Goal: Task Accomplishment & Management: Manage account settings

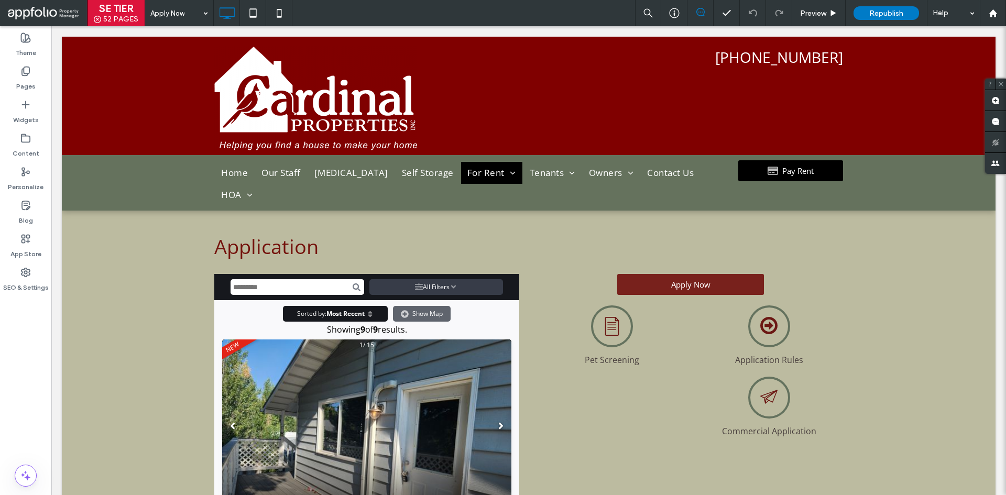
click at [506, 15] on div "Apply Now Preview Republish Help" at bounding box center [575, 13] width 861 height 26
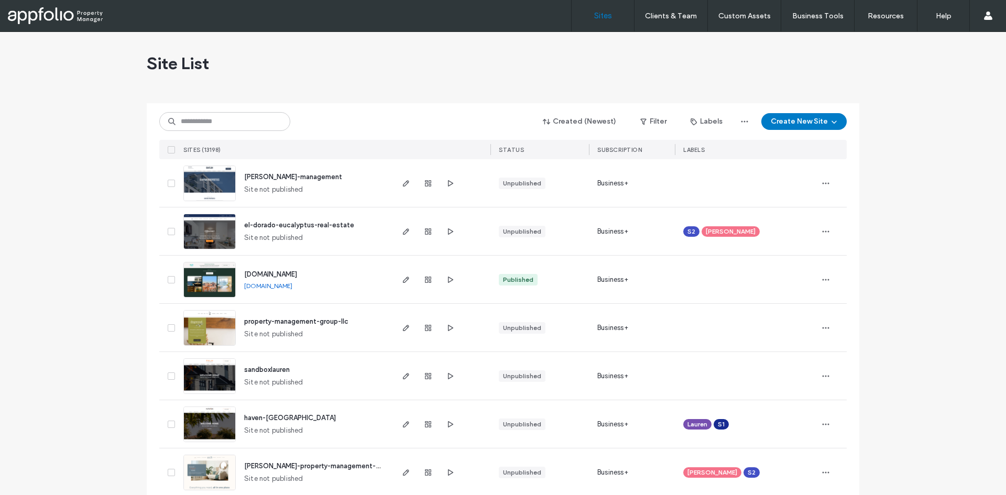
click at [346, 49] on div "Site List" at bounding box center [503, 63] width 713 height 63
click at [221, 117] on input at bounding box center [224, 121] width 131 height 19
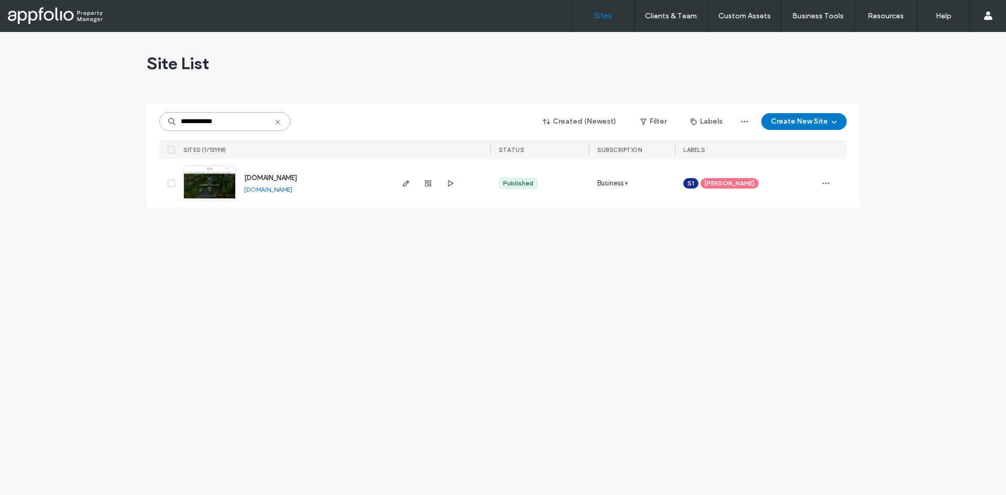
type input "**********"
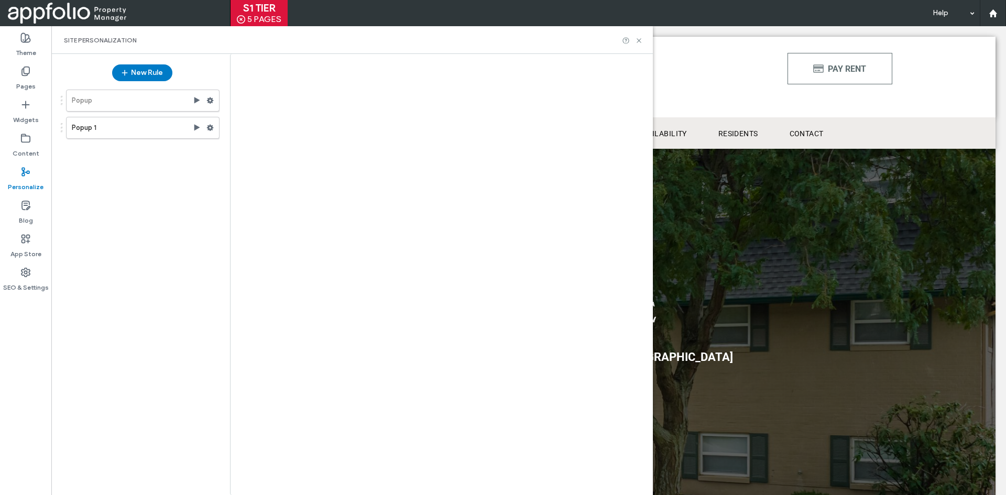
click at [212, 126] on div at bounding box center [503, 247] width 1006 height 495
click at [213, 124] on div at bounding box center [503, 247] width 1006 height 495
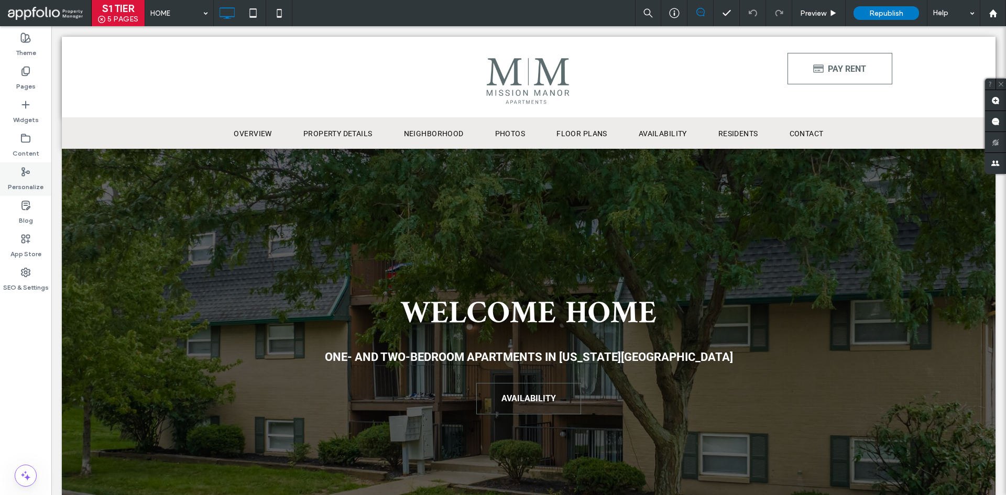
click at [31, 185] on label "Personalize" at bounding box center [26, 184] width 36 height 15
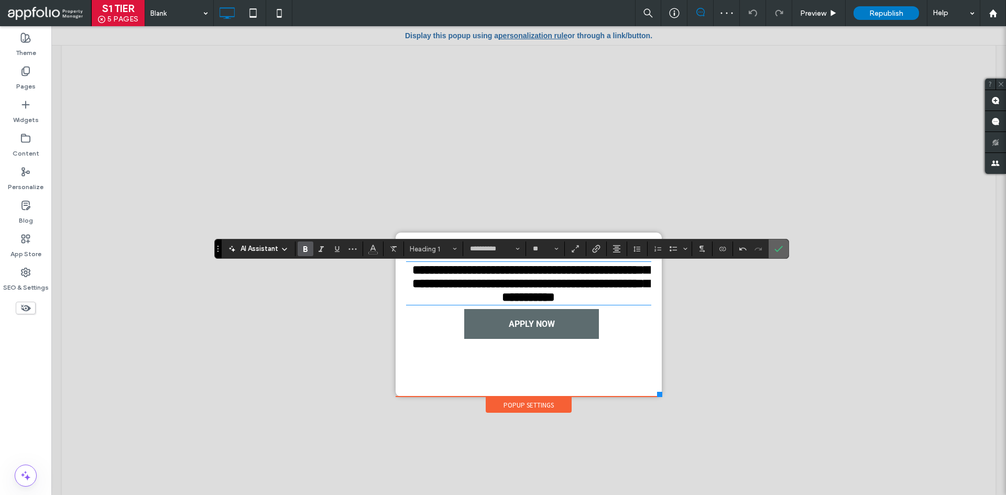
click at [779, 253] on icon "Confirm" at bounding box center [778, 249] width 8 height 8
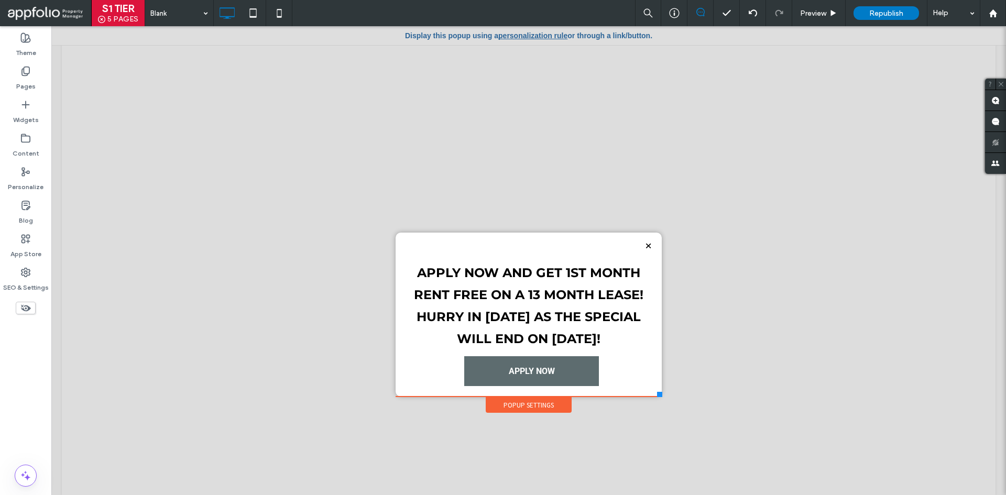
drag, startPoint x: 119, startPoint y: 110, endPoint x: 119, endPoint y: 83, distance: 27.2
click at [119, 110] on div at bounding box center [528, 260] width 955 height 469
click at [868, 21] on div "Republish" at bounding box center [885, 13] width 65 height 26
click at [872, 9] on span "Republish" at bounding box center [886, 13] width 34 height 9
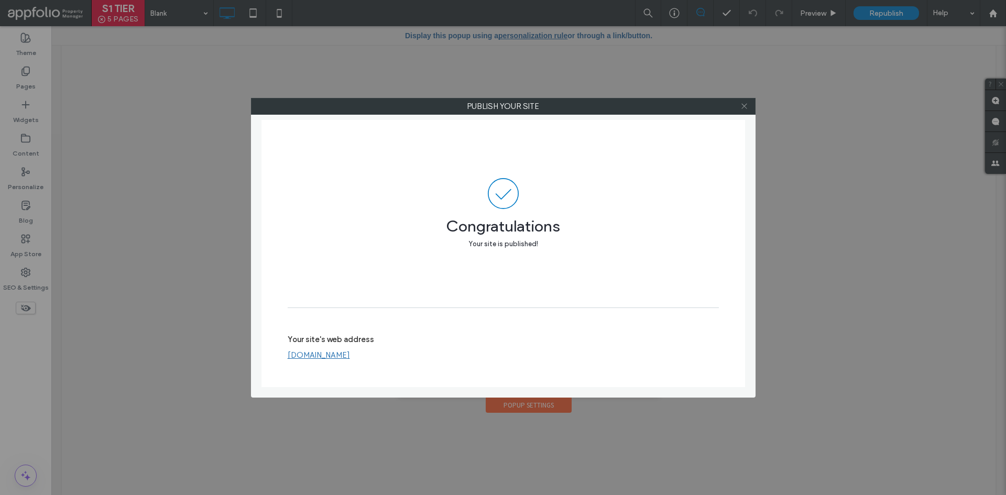
click at [747, 104] on icon at bounding box center [744, 106] width 8 height 8
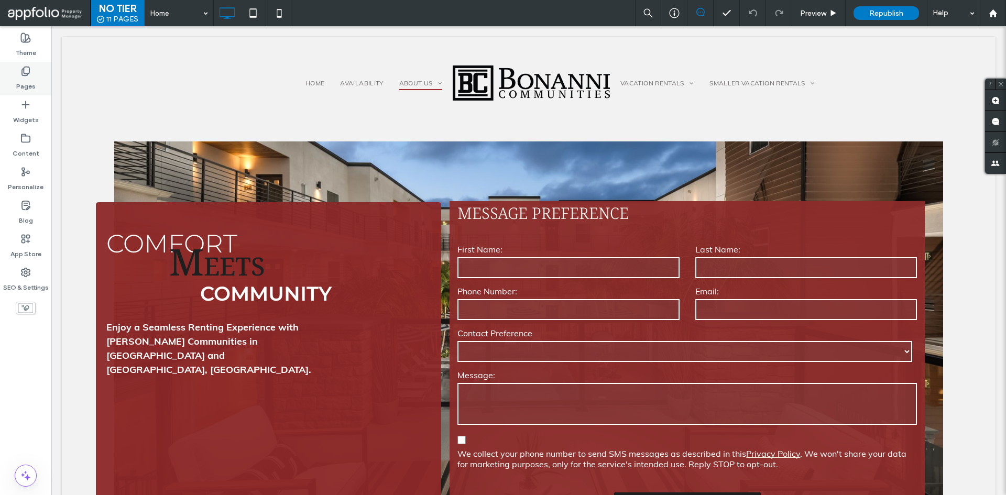
click at [31, 68] on div "Pages" at bounding box center [25, 79] width 51 height 34
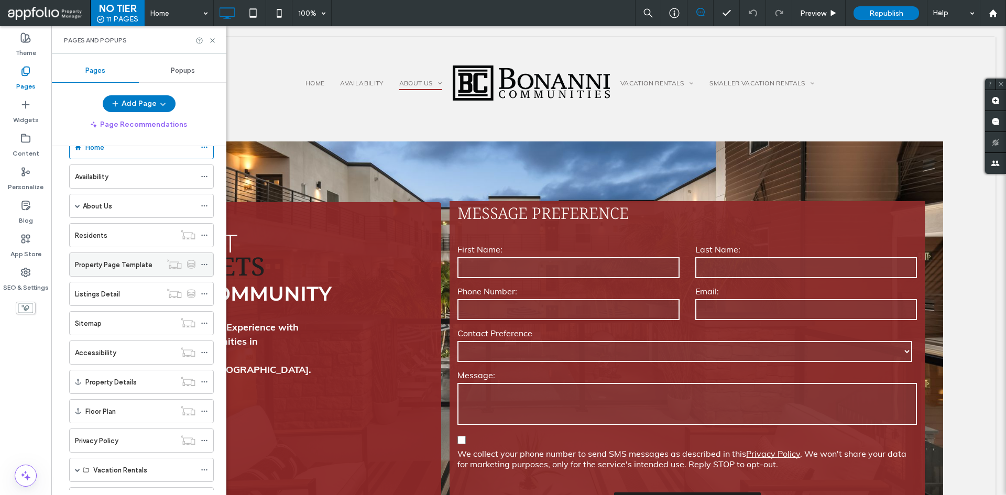
scroll to position [52, 0]
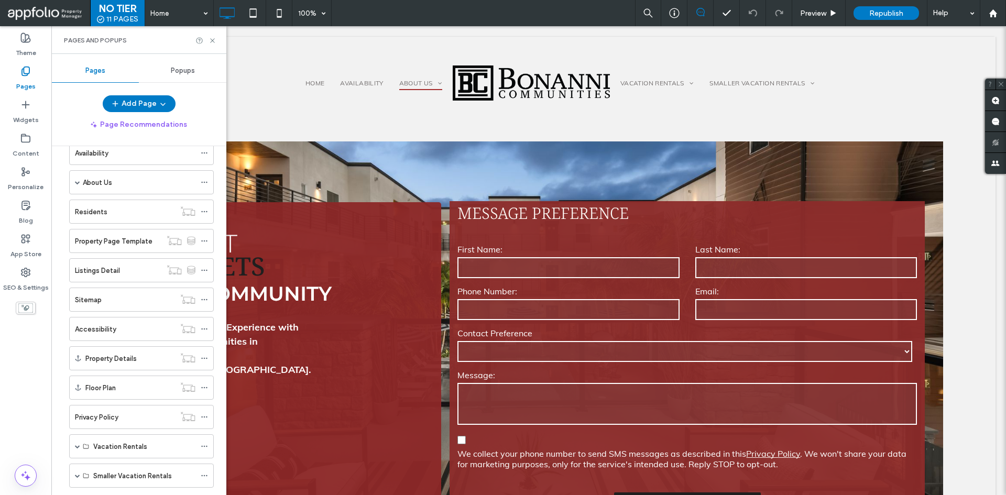
click at [122, 409] on div "Privacy Policy" at bounding box center [125, 417] width 100 height 23
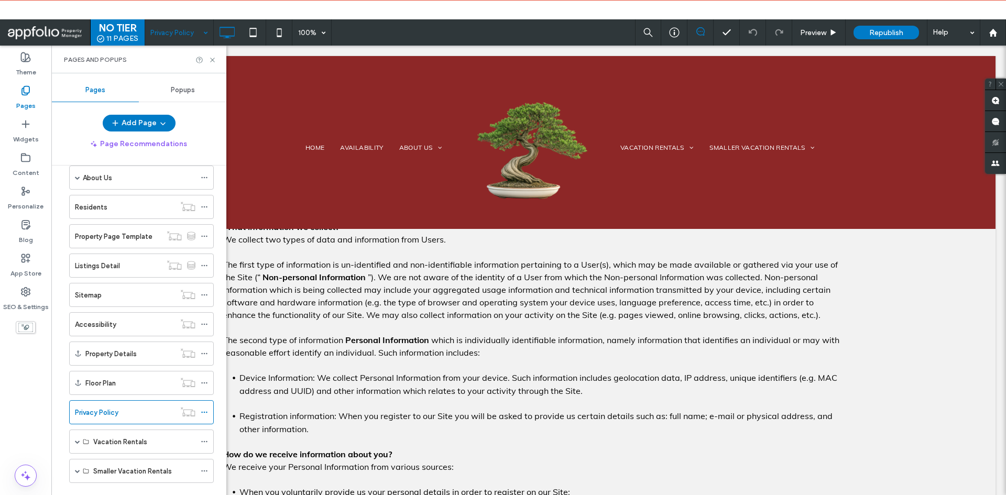
scroll to position [210, 0]
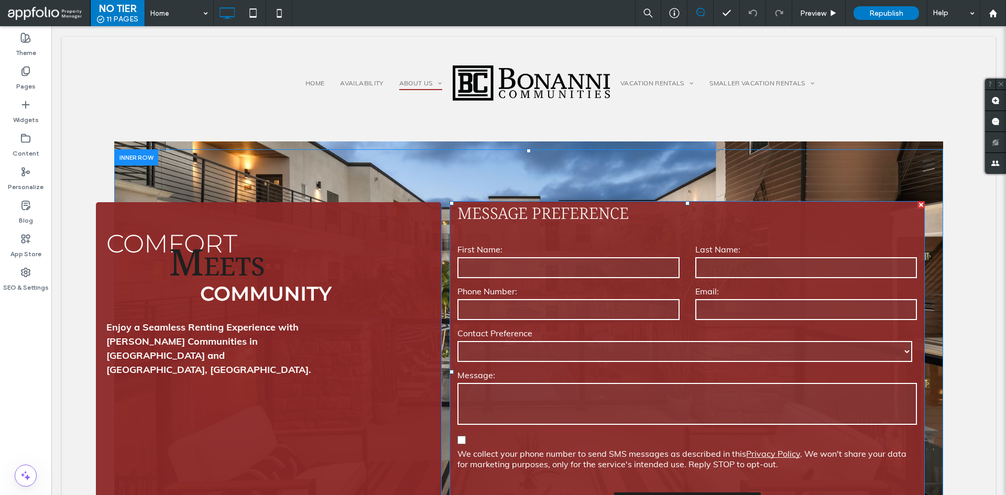
click at [600, 381] on div "Message:" at bounding box center [687, 398] width 475 height 58
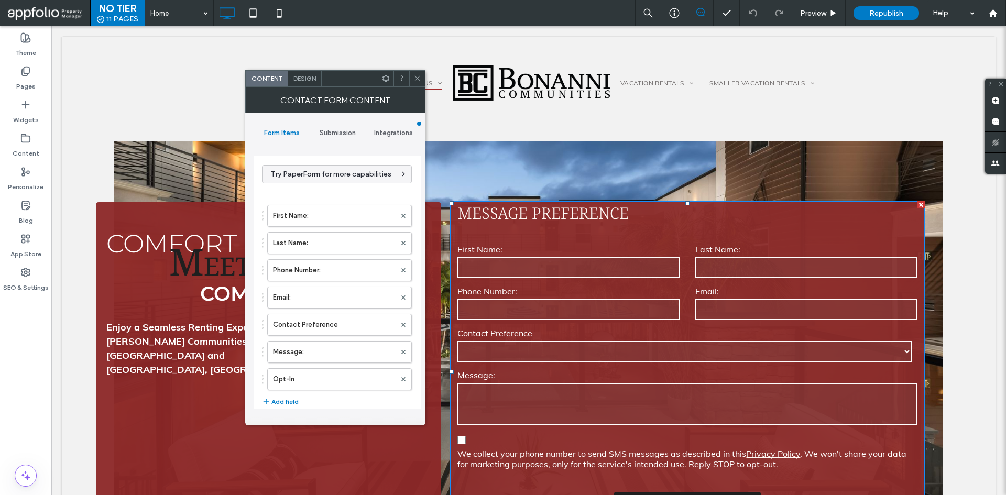
click at [349, 133] on span "Submission" at bounding box center [338, 133] width 36 height 8
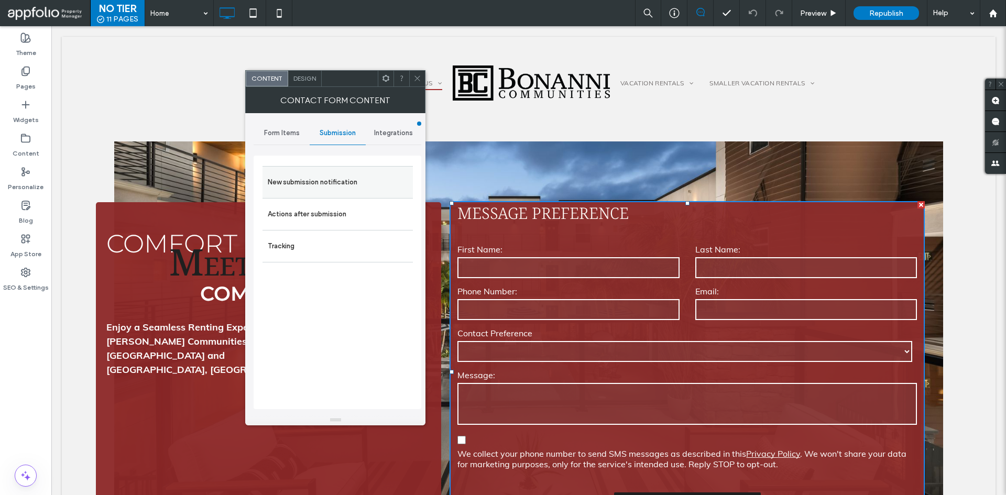
click at [345, 177] on label "New submission notification" at bounding box center [338, 182] width 140 height 21
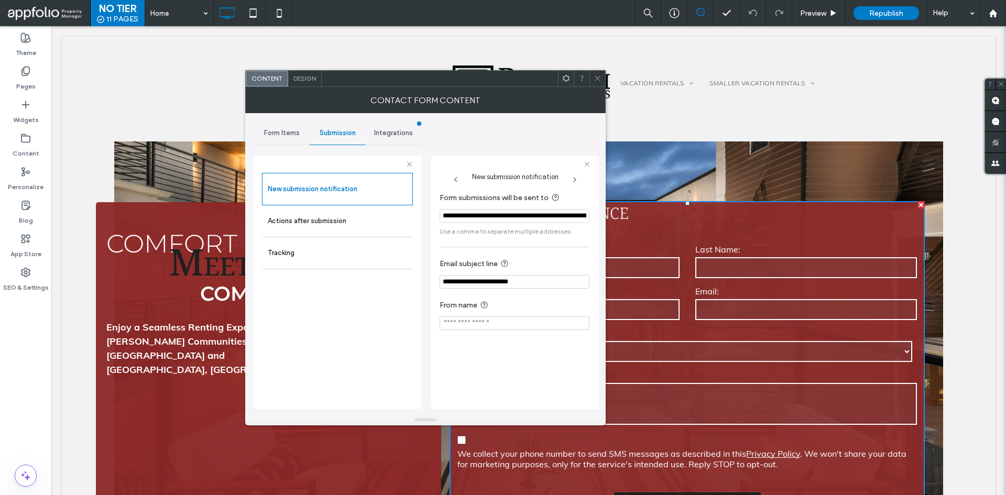
click at [484, 217] on input "**********" at bounding box center [515, 216] width 150 height 14
click at [40, 74] on div "Pages" at bounding box center [25, 79] width 51 height 34
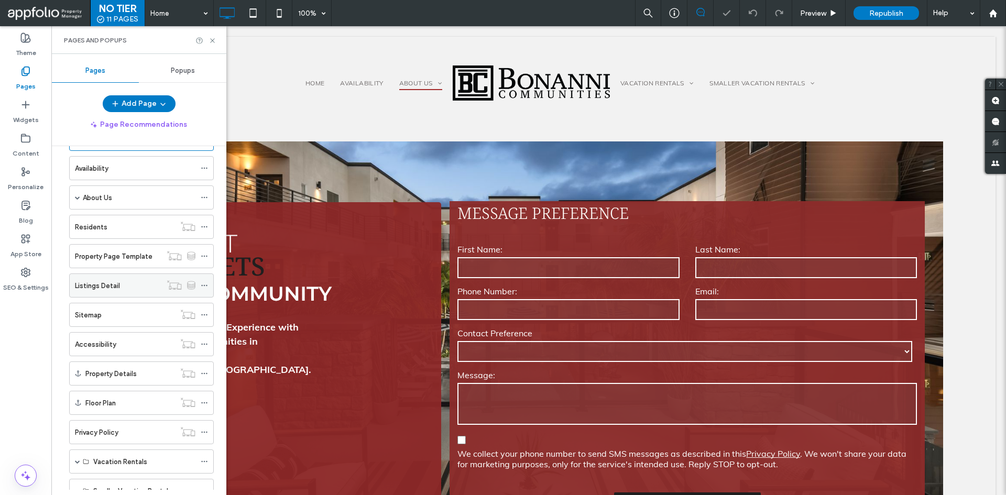
scroll to position [76, 0]
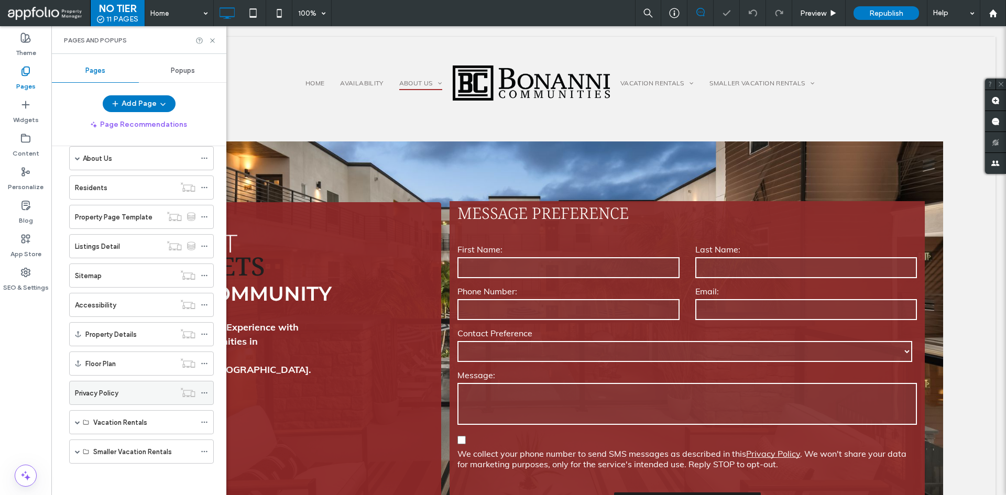
click at [152, 387] on div "Privacy Policy" at bounding box center [125, 392] width 100 height 23
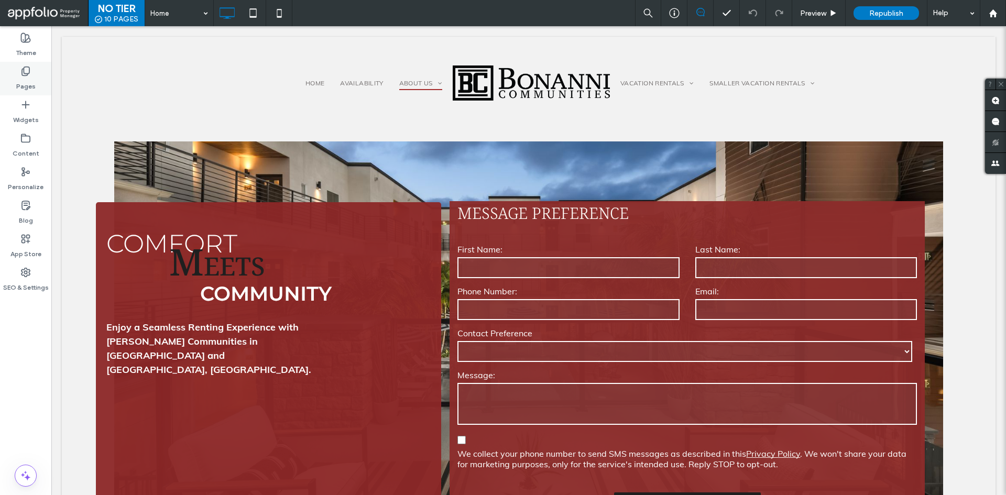
click at [30, 80] on label "Pages" at bounding box center [25, 83] width 19 height 15
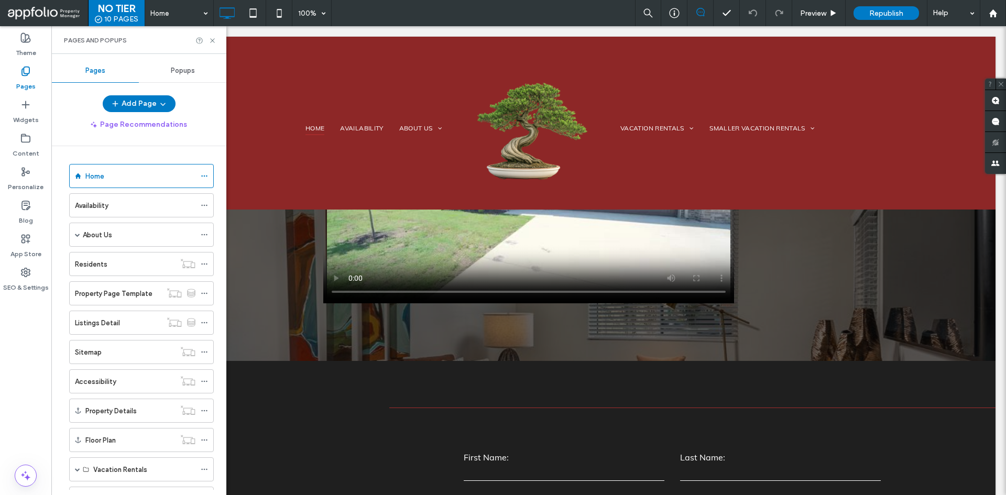
scroll to position [4013, 0]
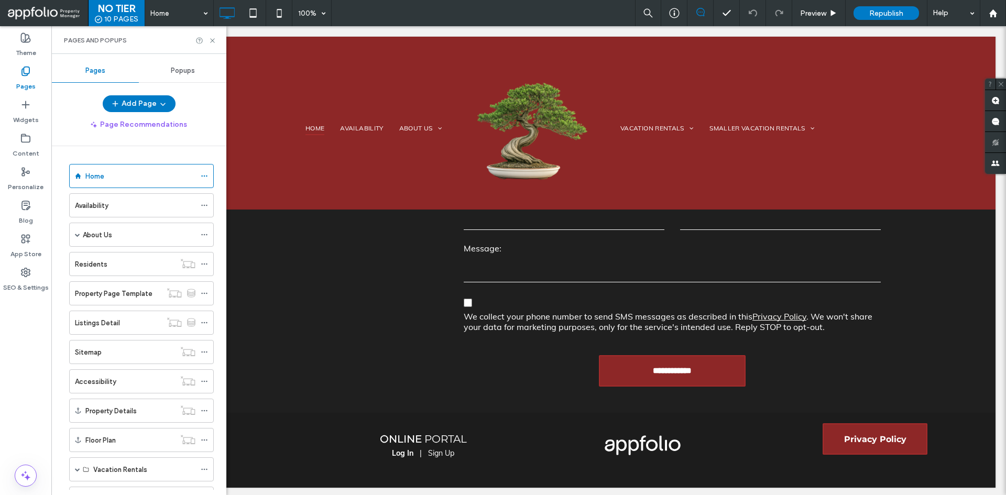
click at [216, 40] on div "Pages and Popups" at bounding box center [138, 40] width 175 height 28
click at [210, 40] on icon at bounding box center [213, 41] width 8 height 8
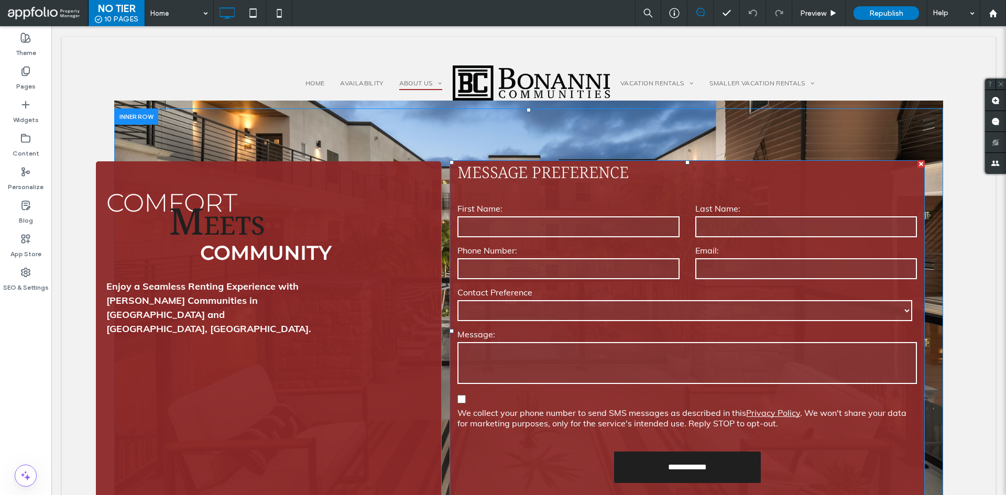
scroll to position [0, 0]
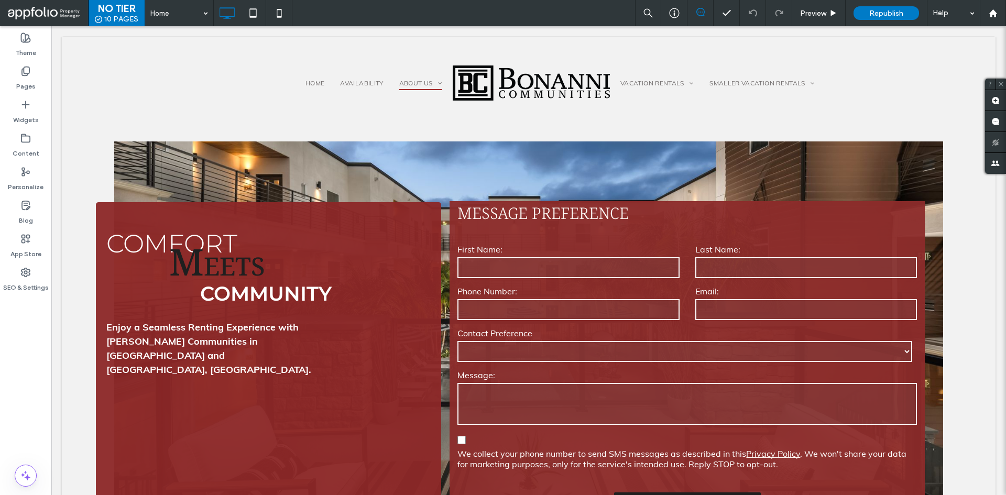
click at [469, 18] on div "Home Preview Republish Help" at bounding box center [575, 13] width 861 height 26
click at [36, 80] on div "Pages" at bounding box center [25, 79] width 51 height 34
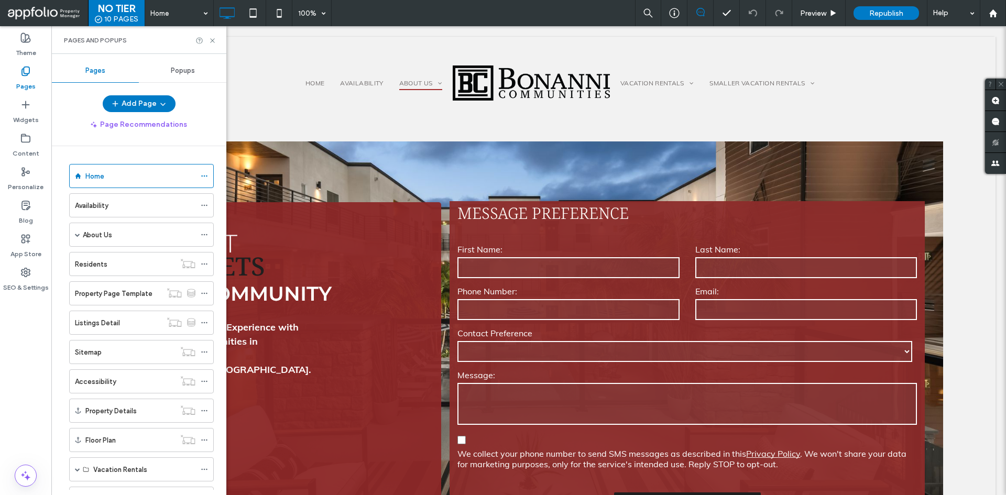
click at [137, 203] on div "Availability" at bounding box center [135, 205] width 121 height 11
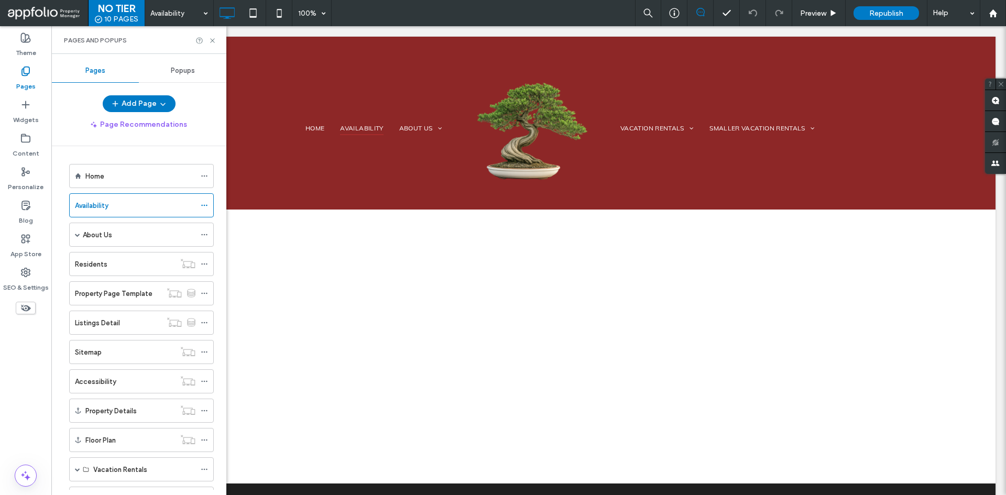
drag, startPoint x: 222, startPoint y: 215, endPoint x: 185, endPoint y: 129, distance: 93.4
click at [84, 167] on div "Home" at bounding box center [141, 176] width 145 height 24
drag, startPoint x: 141, startPoint y: 171, endPoint x: 171, endPoint y: 213, distance: 51.8
click at [141, 171] on div "Home" at bounding box center [140, 176] width 110 height 11
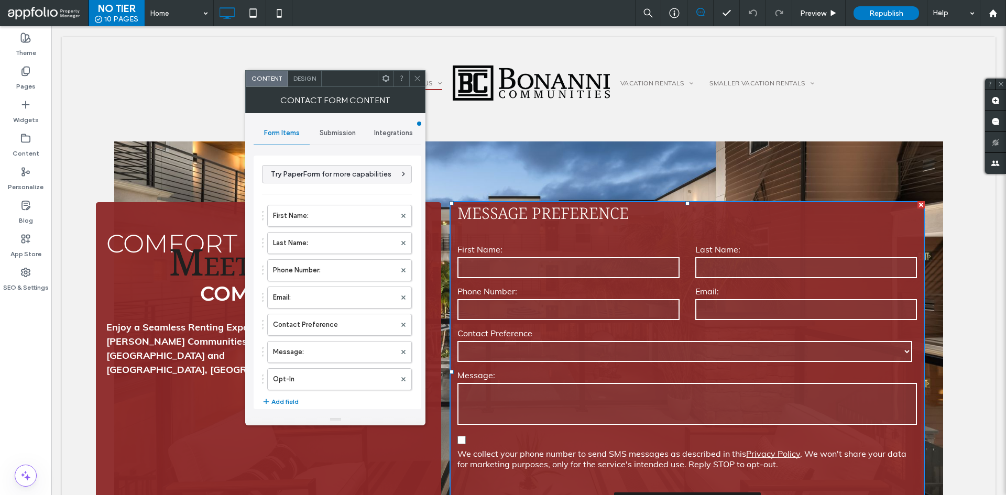
click at [355, 144] on div "Submission" at bounding box center [338, 133] width 56 height 23
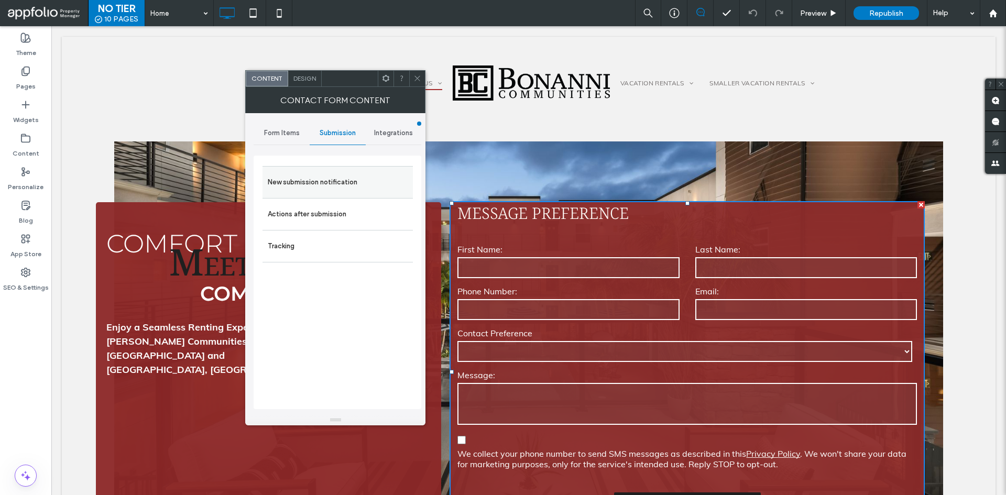
click at [357, 185] on label "New submission notification" at bounding box center [338, 182] width 140 height 21
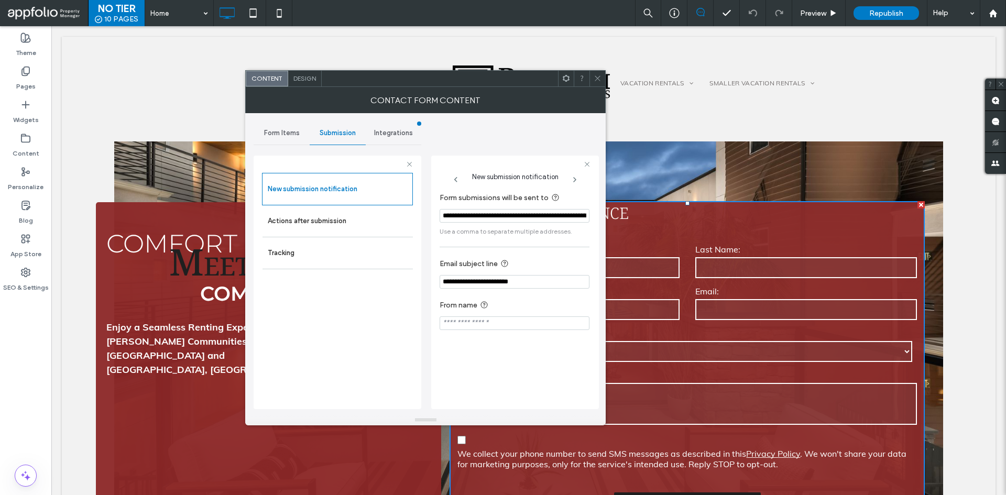
click at [282, 140] on div "Form Items" at bounding box center [282, 133] width 56 height 23
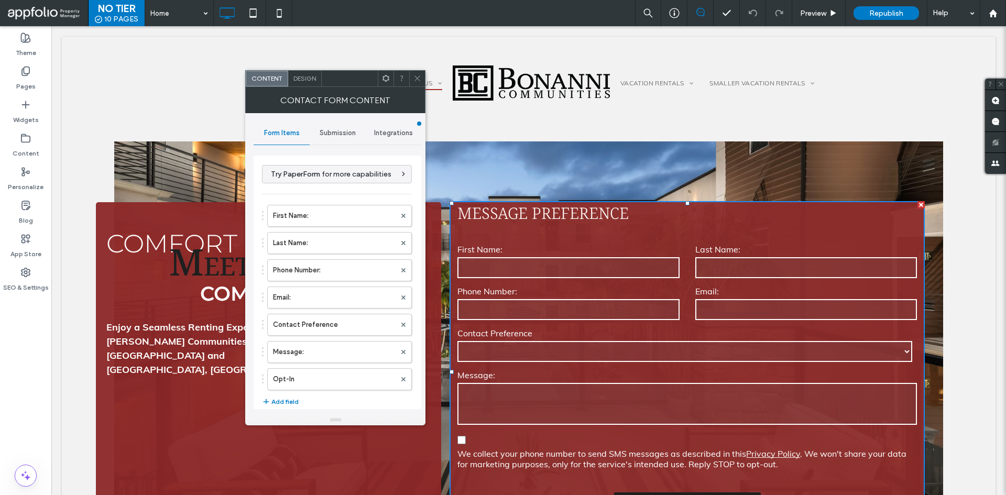
click at [419, 82] on span at bounding box center [417, 79] width 8 height 16
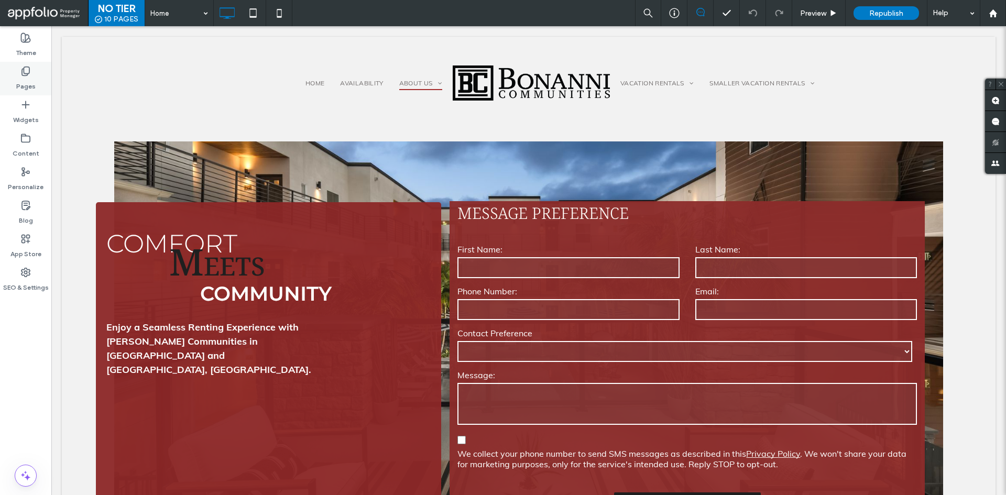
click at [35, 72] on div "Pages" at bounding box center [25, 79] width 51 height 34
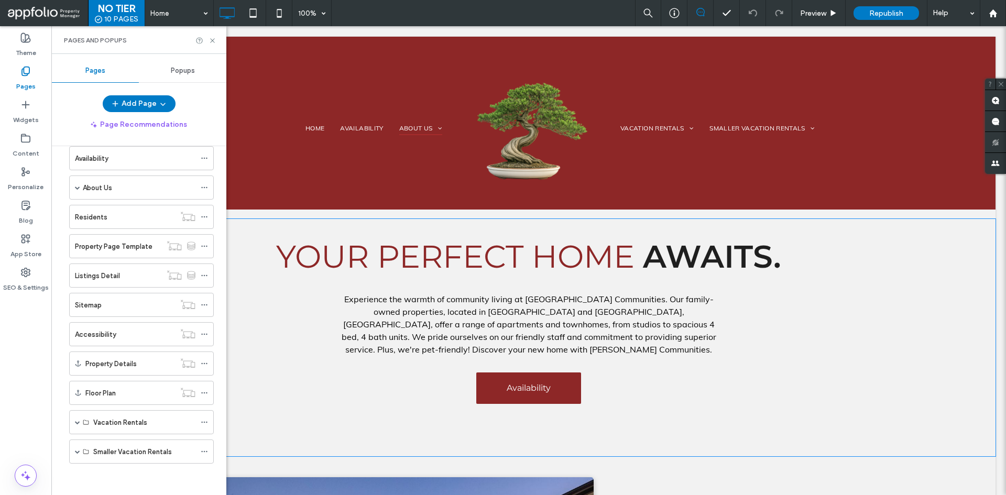
scroll to position [472, 0]
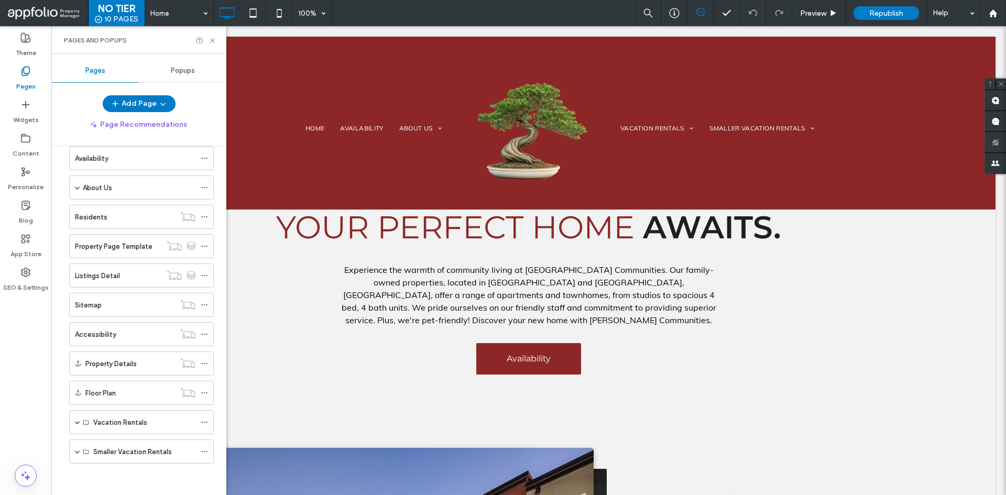
click at [209, 36] on div "Pages and Popups" at bounding box center [138, 40] width 175 height 28
click at [210, 37] on icon at bounding box center [213, 41] width 8 height 8
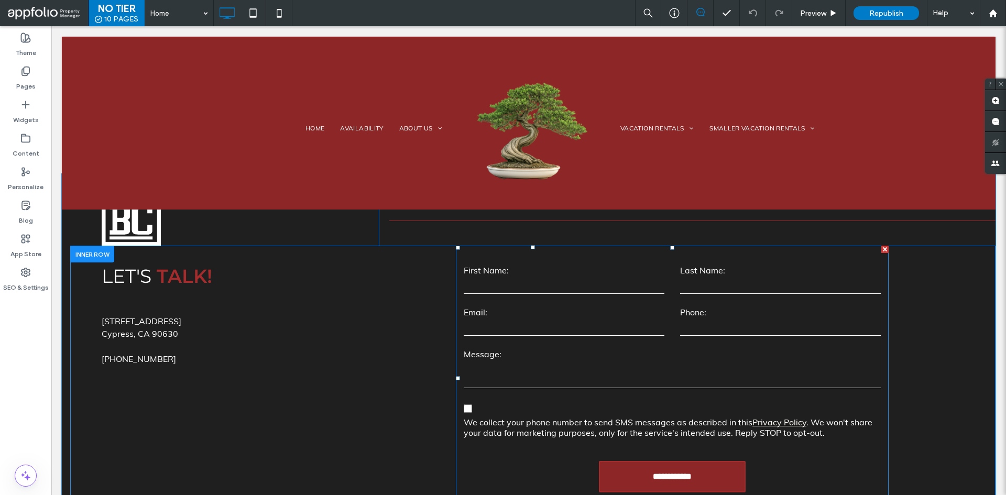
scroll to position [3488, 0]
click at [532, 343] on form "**********" at bounding box center [672, 377] width 433 height 265
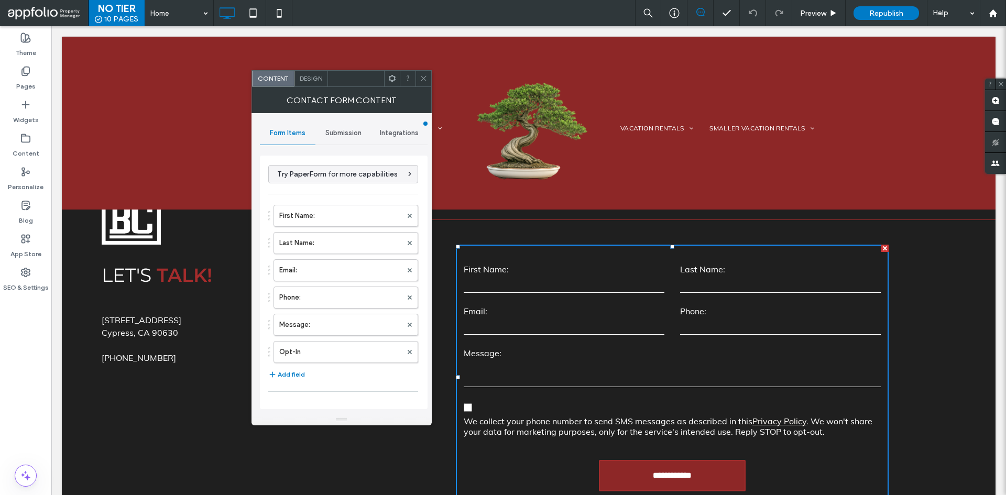
click at [335, 133] on span "Submission" at bounding box center [343, 133] width 36 height 8
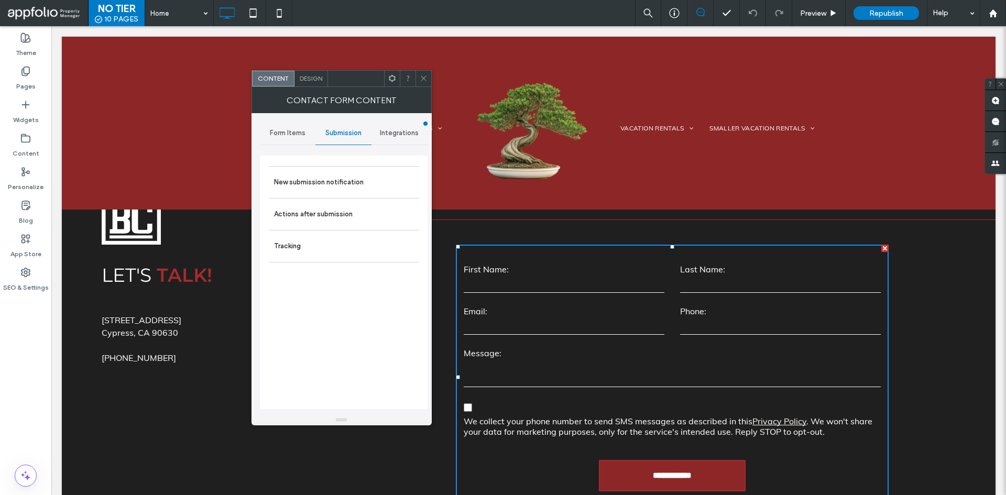
click at [303, 131] on span "Form Items" at bounding box center [288, 133] width 36 height 8
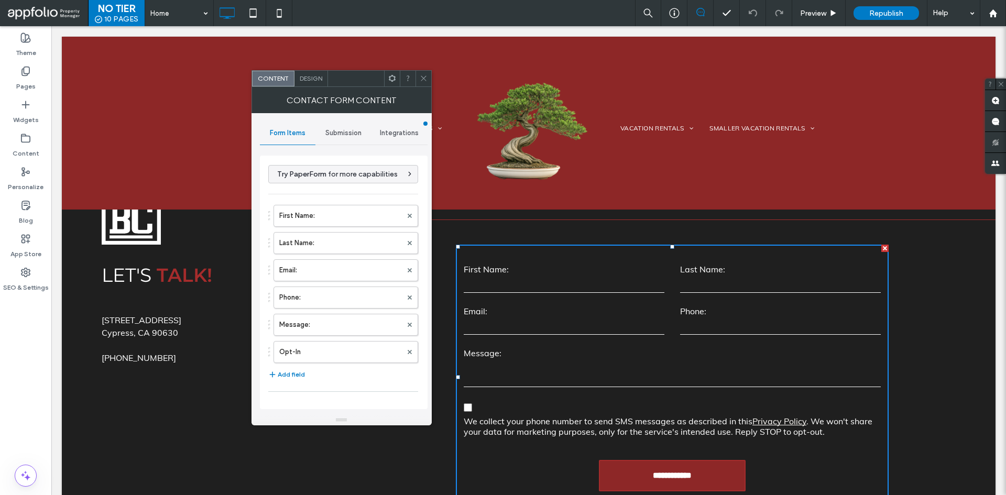
click at [418, 74] on div at bounding box center [423, 79] width 16 height 16
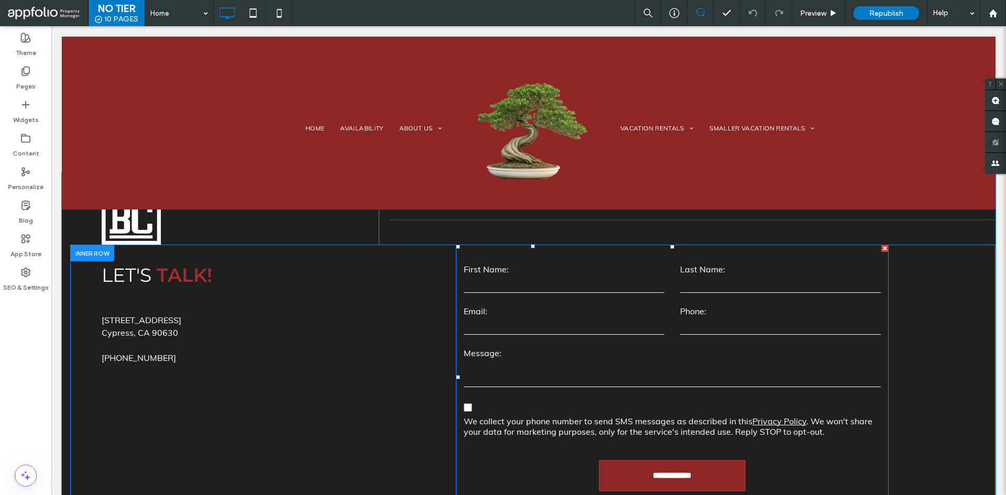
click at [544, 384] on textarea at bounding box center [672, 374] width 417 height 26
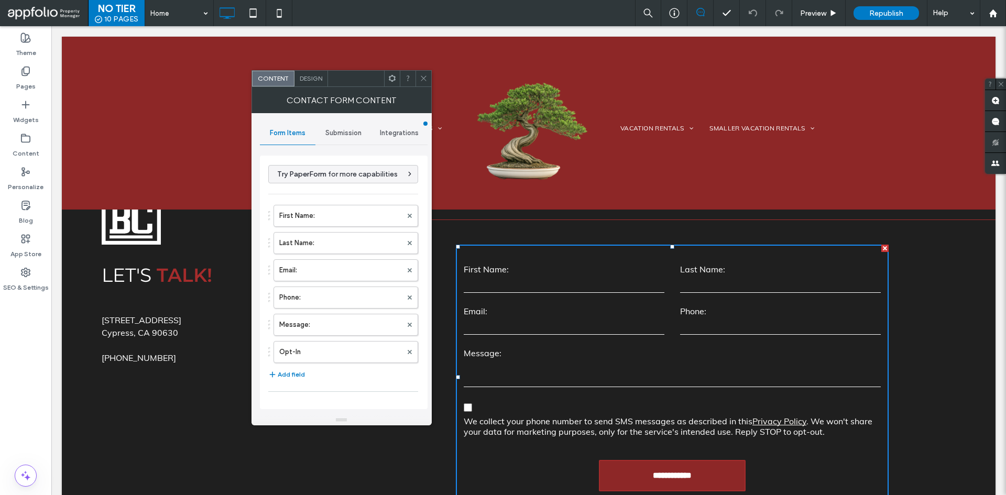
click at [427, 76] on icon at bounding box center [424, 78] width 8 height 8
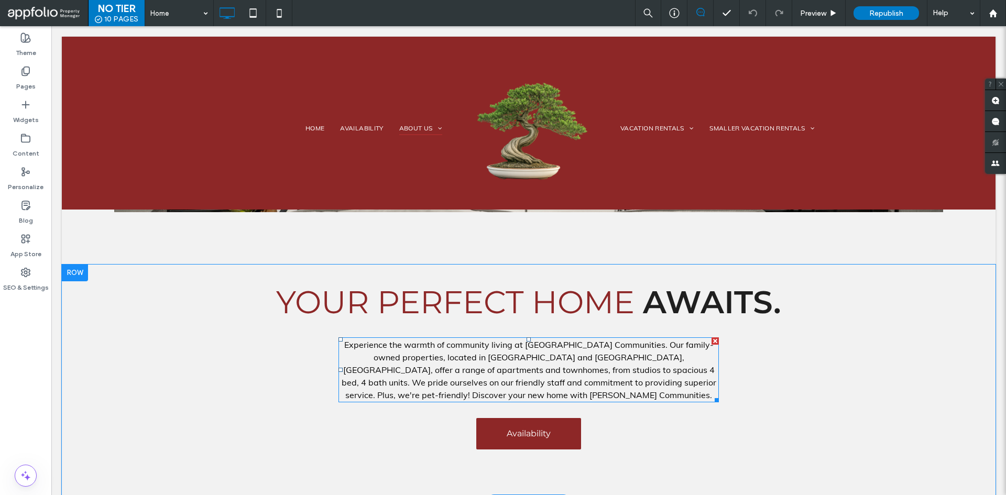
scroll to position [0, 0]
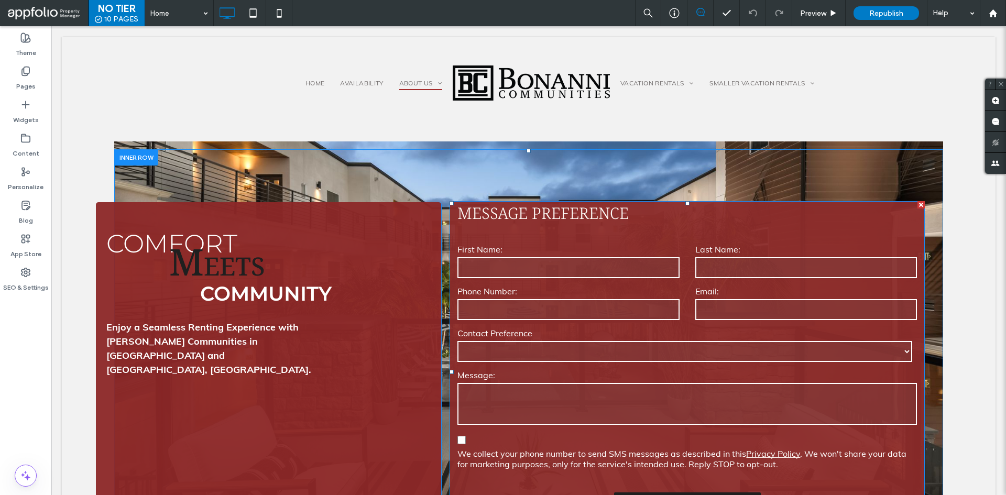
click at [587, 233] on form "**********" at bounding box center [687, 386] width 475 height 312
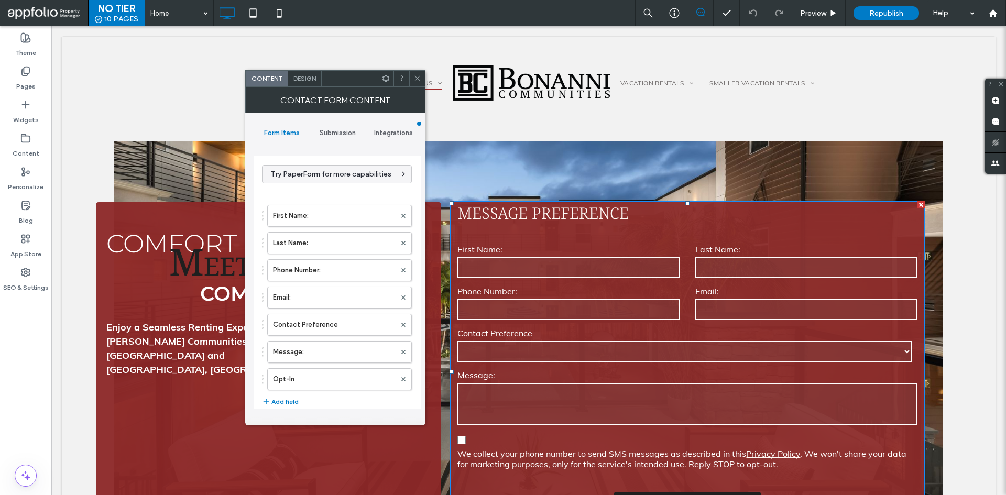
click at [332, 130] on span "Submission" at bounding box center [338, 133] width 36 height 8
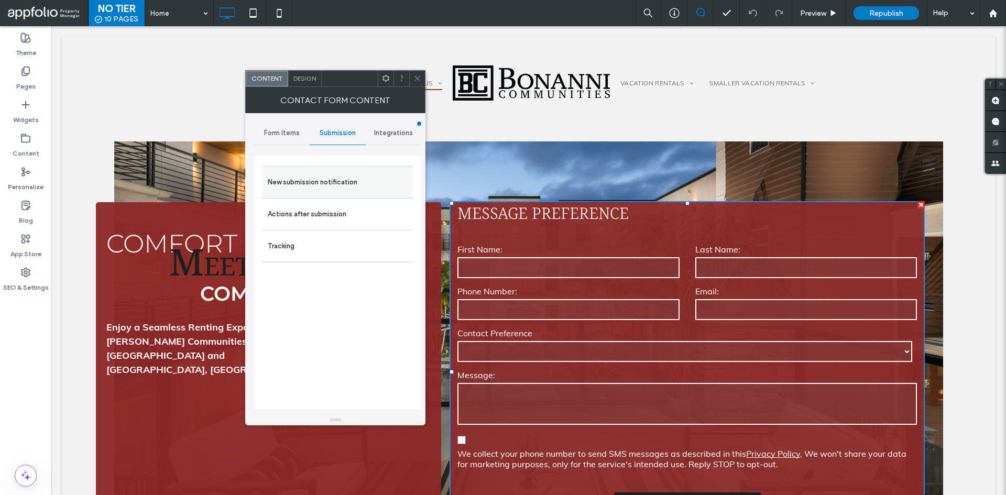
click at [347, 172] on label "New submission notification" at bounding box center [338, 182] width 140 height 21
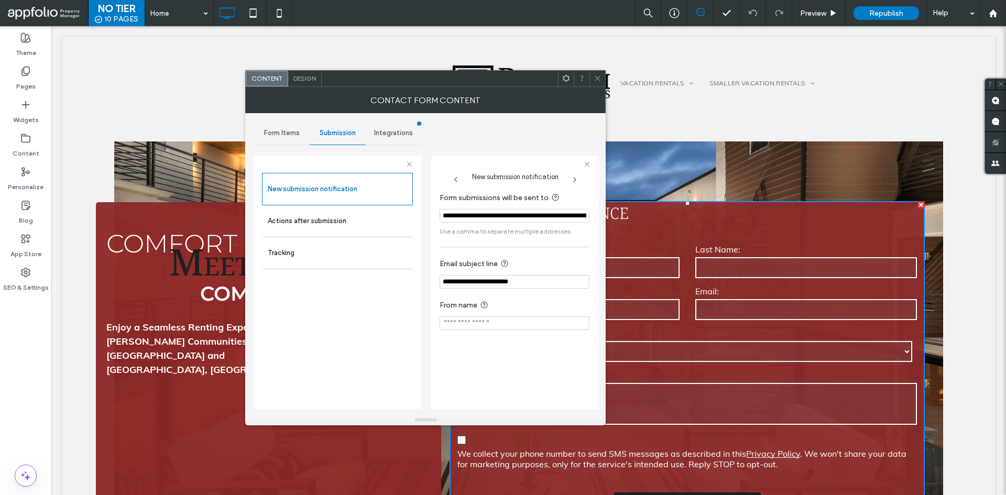
click at [282, 129] on span "Form Items" at bounding box center [282, 133] width 36 height 8
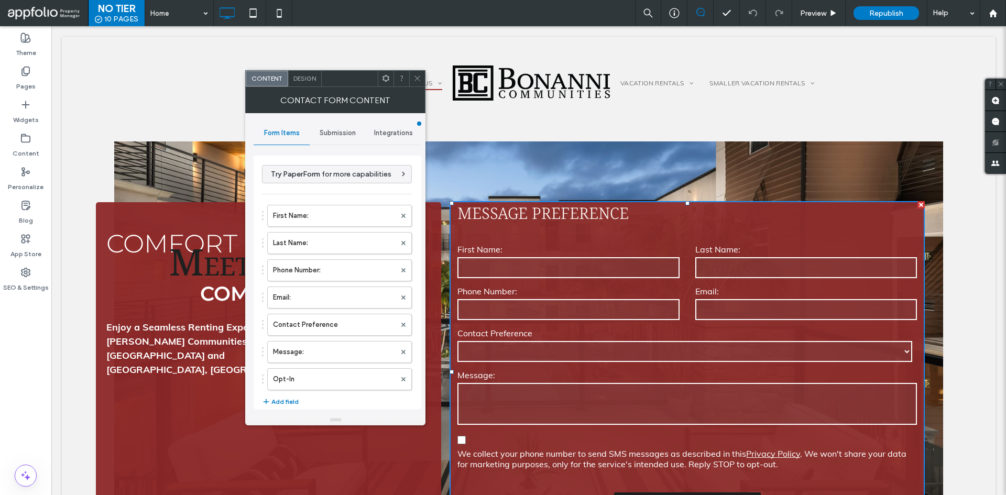
click at [403, 83] on span at bounding box center [402, 79] width 8 height 16
click at [405, 77] on icon at bounding box center [402, 78] width 8 height 8
click at [419, 84] on span at bounding box center [417, 79] width 8 height 16
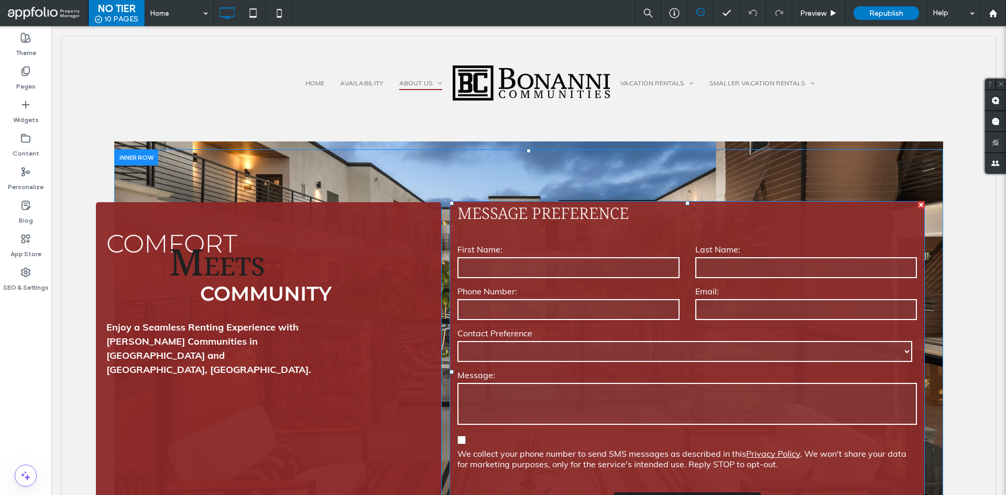
click at [614, 237] on form "**********" at bounding box center [687, 386] width 475 height 312
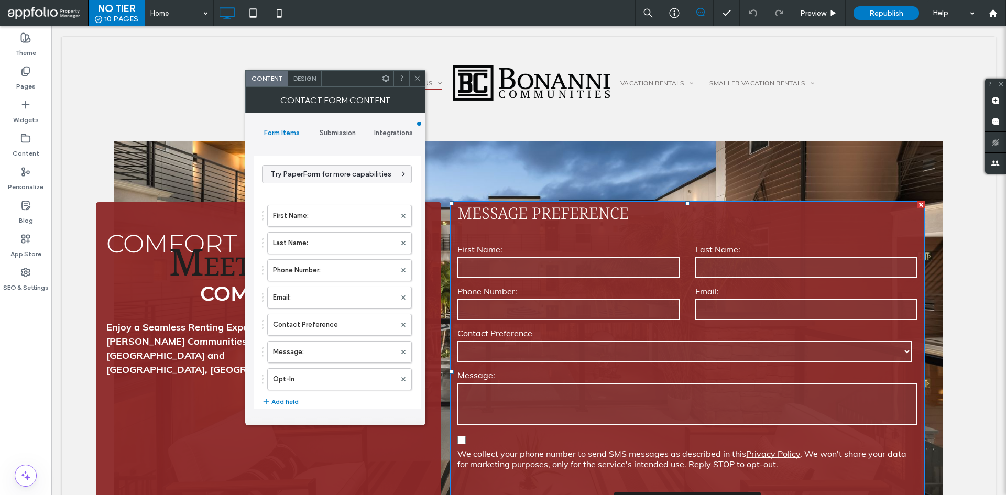
click at [342, 136] on span "Submission" at bounding box center [338, 133] width 36 height 8
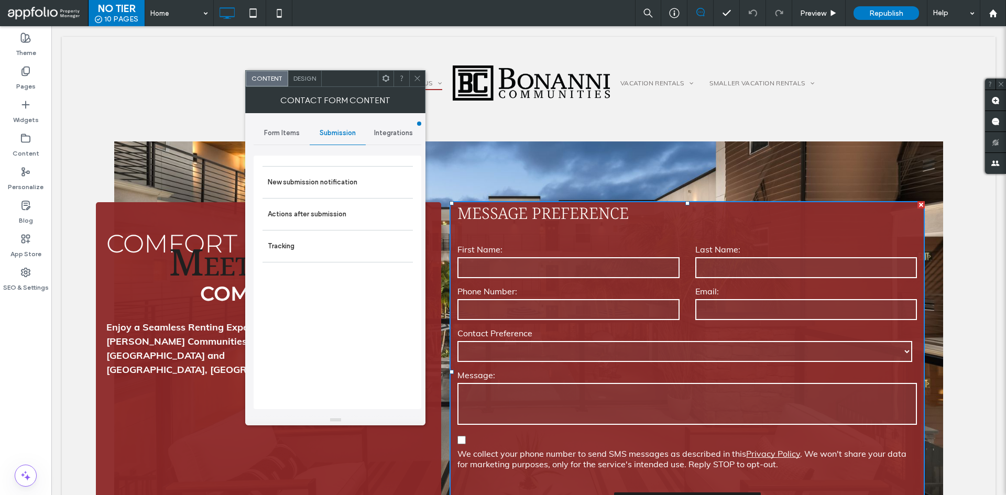
click at [422, 83] on div at bounding box center [417, 79] width 16 height 16
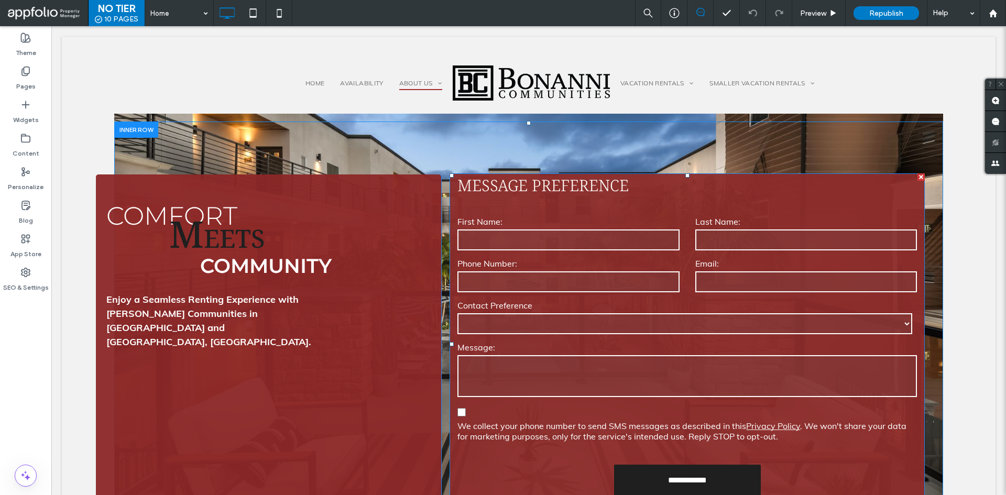
scroll to position [52, 0]
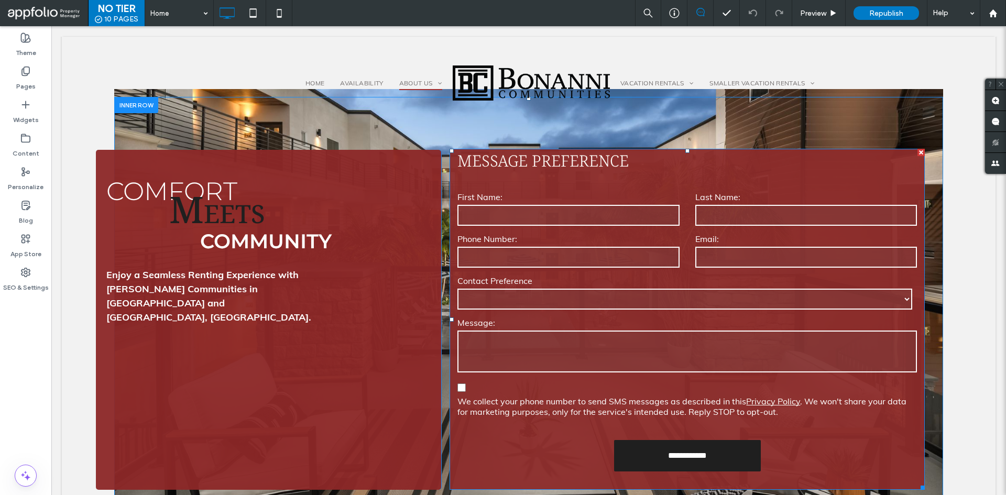
click at [897, 298] on select "**** ****" at bounding box center [684, 299] width 455 height 21
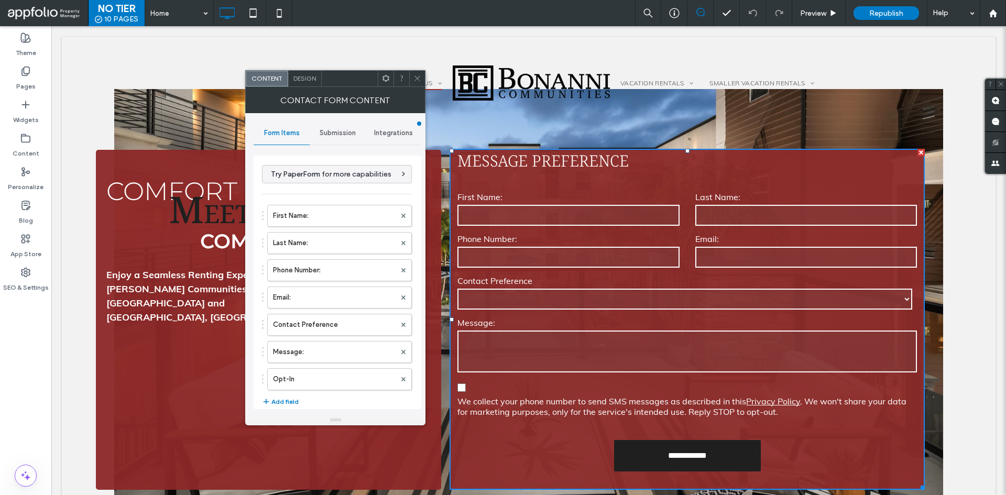
click at [309, 81] on span "Design" at bounding box center [304, 78] width 23 height 8
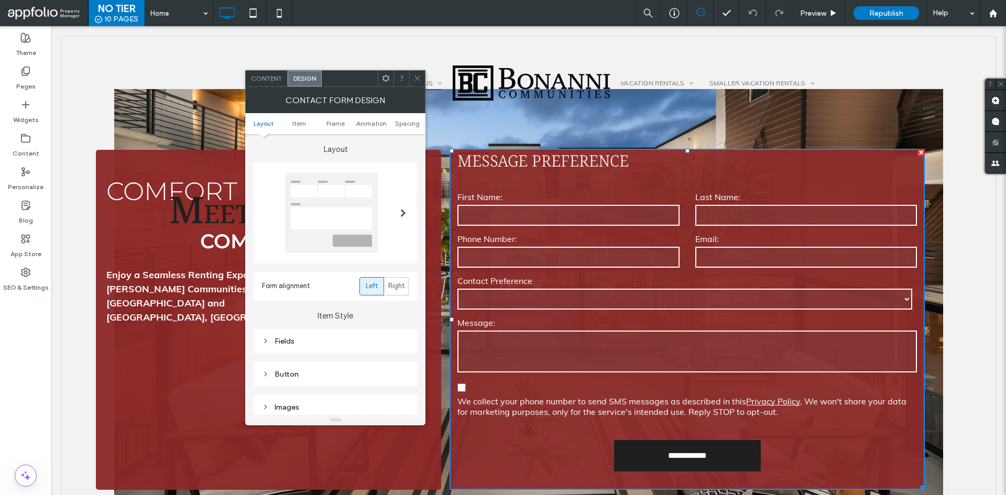
click at [268, 79] on span "Content" at bounding box center [266, 78] width 31 height 8
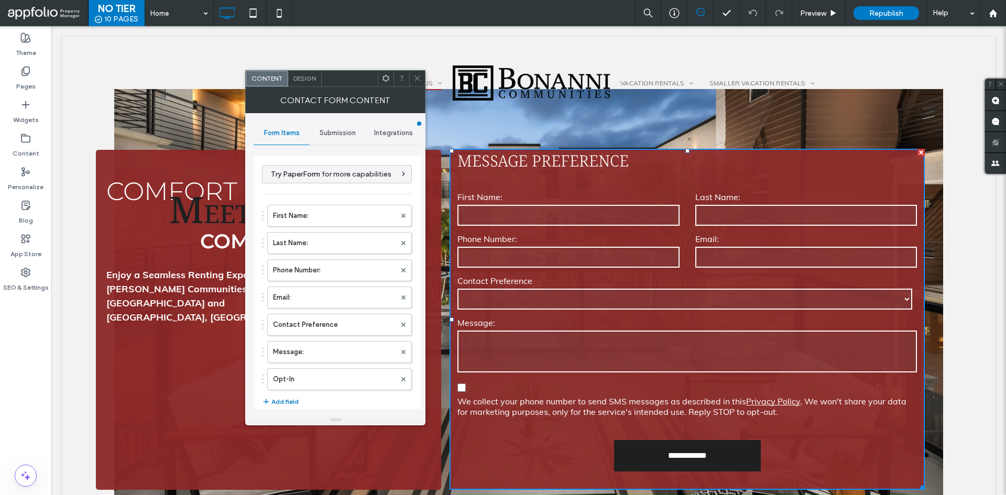
click at [328, 133] on span "Submission" at bounding box center [338, 133] width 36 height 8
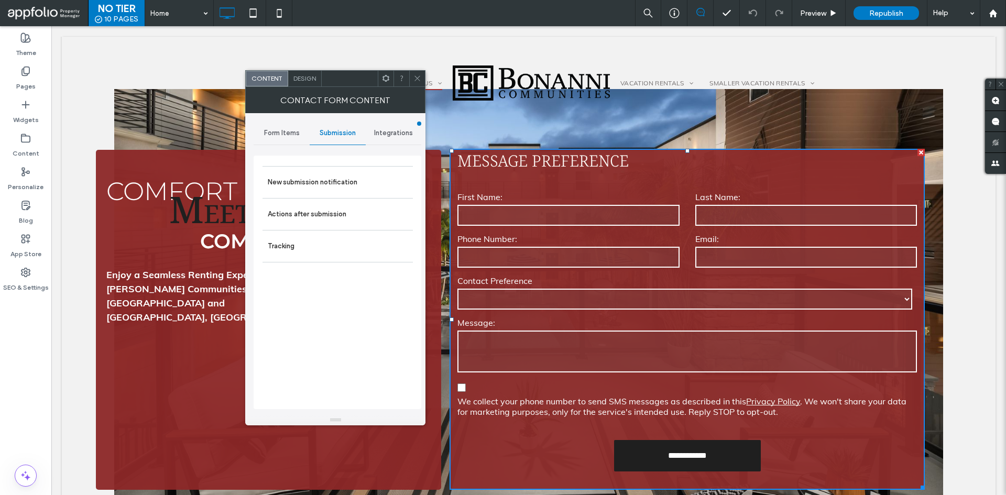
click at [416, 75] on icon at bounding box center [417, 78] width 8 height 8
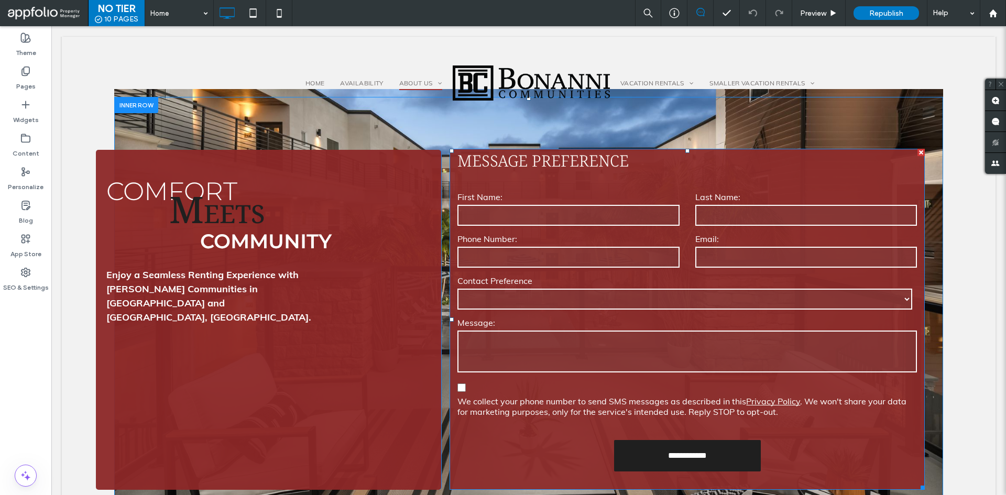
click at [532, 237] on label "Phone Number:" at bounding box center [568, 239] width 222 height 13
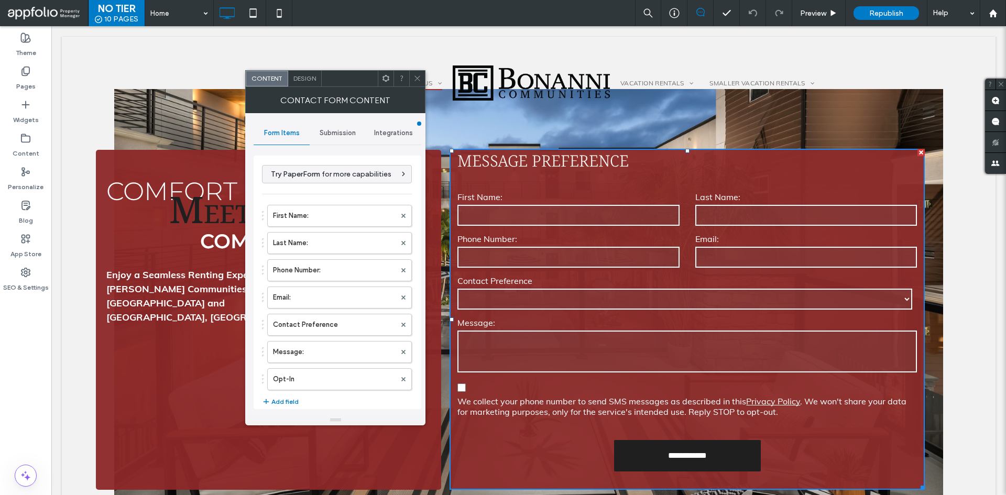
click at [322, 125] on div "Submission" at bounding box center [338, 133] width 56 height 23
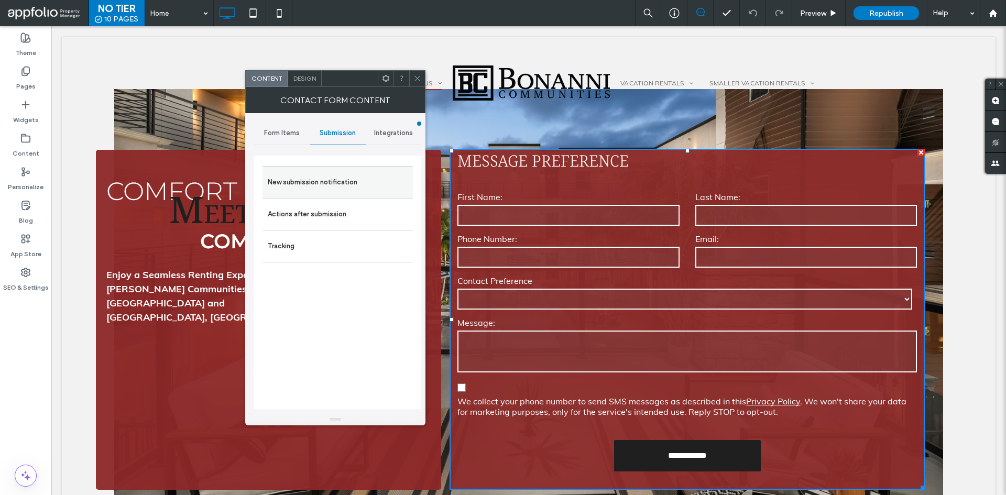
click at [364, 184] on label "New submission notification" at bounding box center [338, 182] width 140 height 21
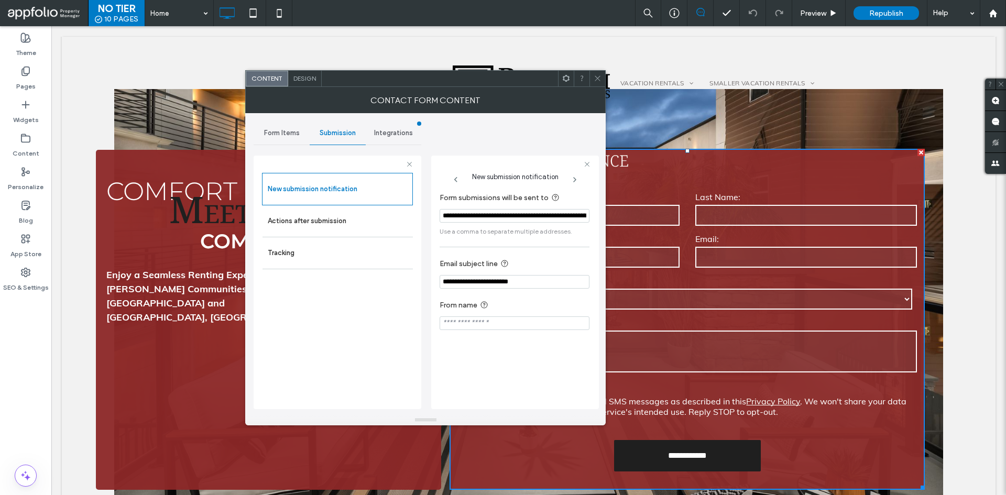
click at [522, 215] on input "**********" at bounding box center [515, 216] width 150 height 14
click at [596, 73] on span at bounding box center [598, 79] width 8 height 16
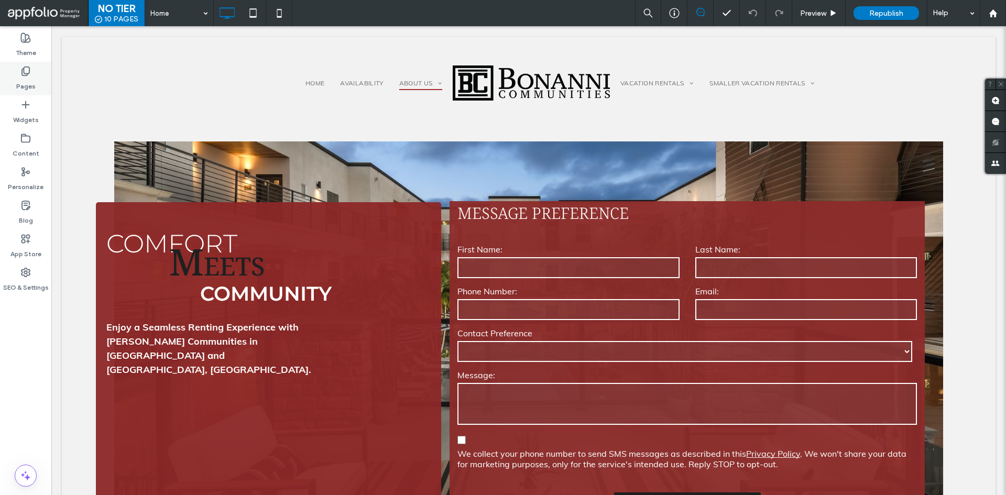
click at [30, 71] on icon at bounding box center [25, 71] width 10 height 10
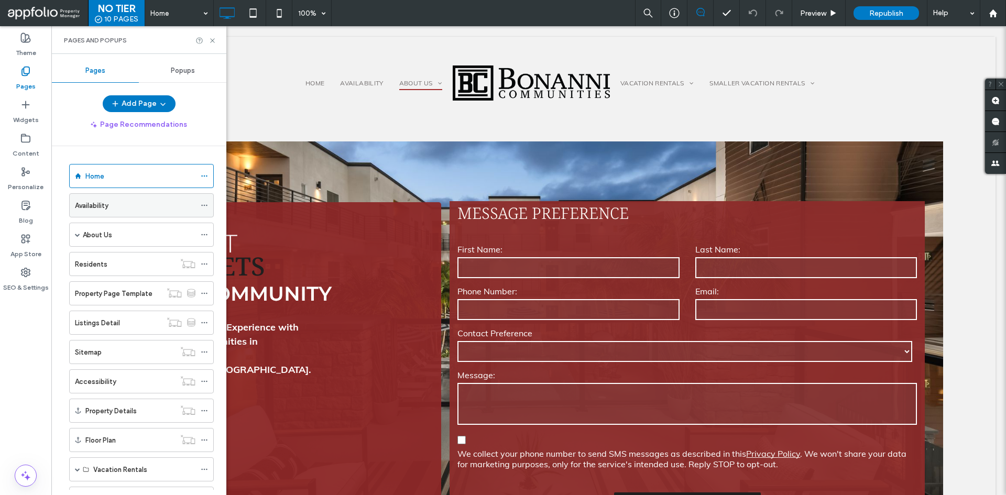
click at [147, 211] on div "Availability" at bounding box center [135, 205] width 121 height 11
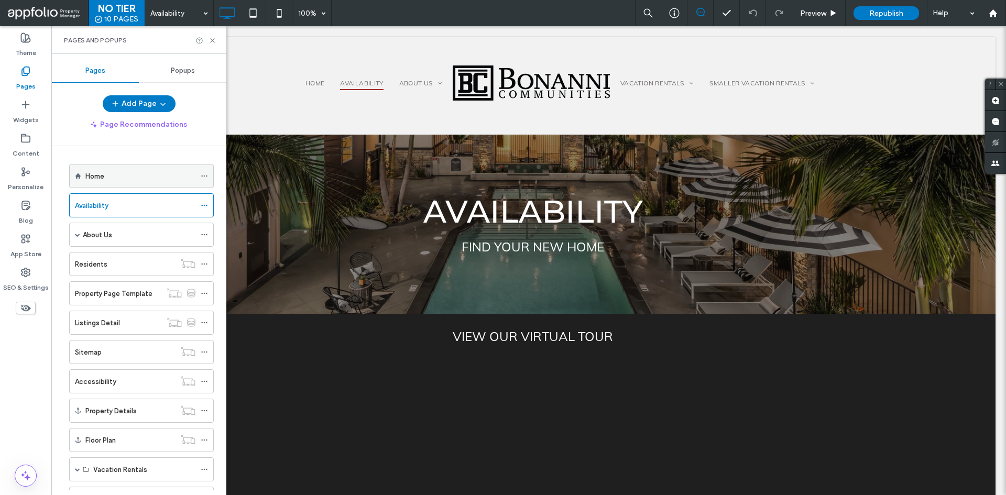
click at [150, 182] on div "Home" at bounding box center [140, 176] width 110 height 23
click at [210, 35] on div "Pages and Popups" at bounding box center [138, 40] width 175 height 28
click at [210, 44] on icon at bounding box center [213, 41] width 8 height 8
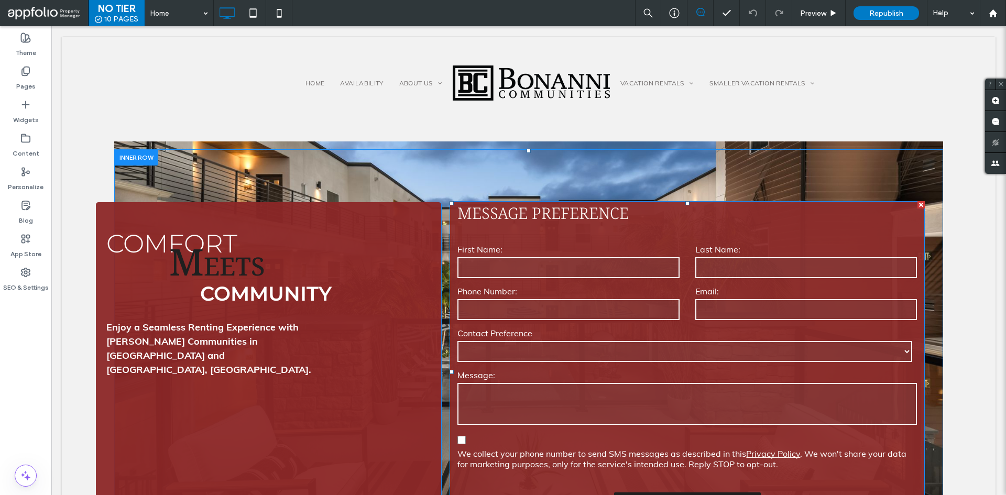
click at [621, 235] on form "**********" at bounding box center [687, 386] width 475 height 312
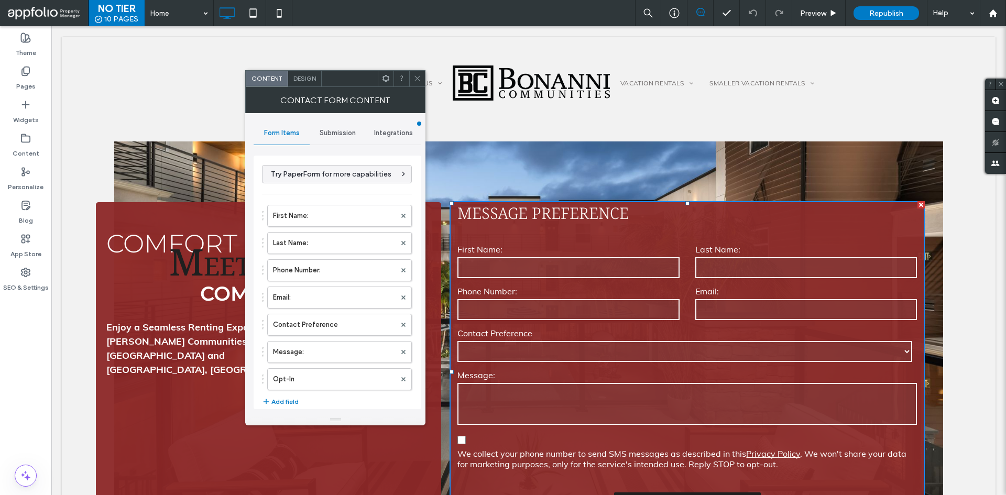
click at [347, 128] on div "Submission" at bounding box center [338, 133] width 56 height 23
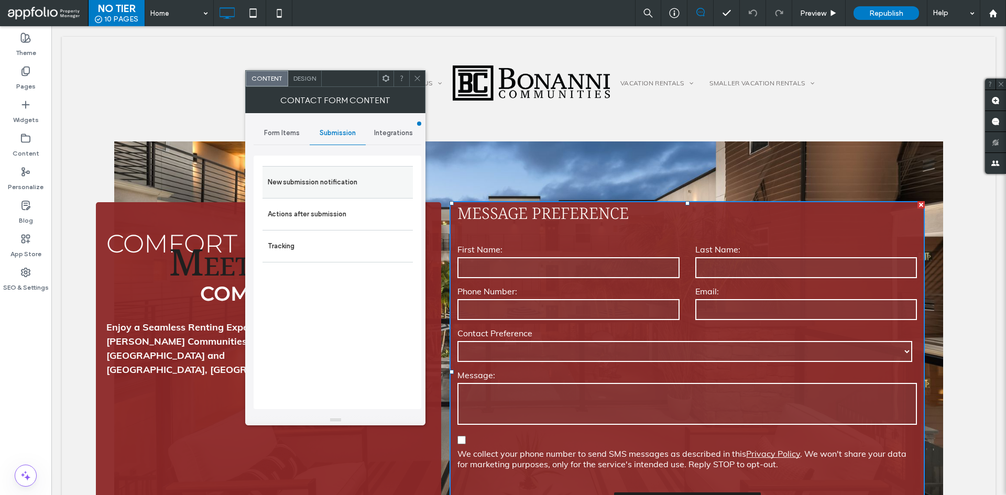
click at [340, 181] on label "New submission notification" at bounding box center [338, 182] width 140 height 21
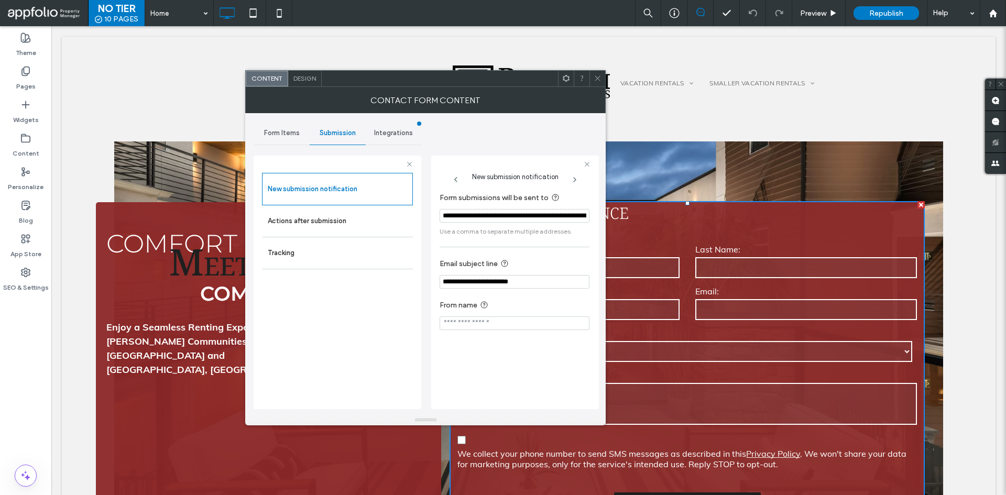
click at [600, 79] on icon at bounding box center [598, 78] width 8 height 8
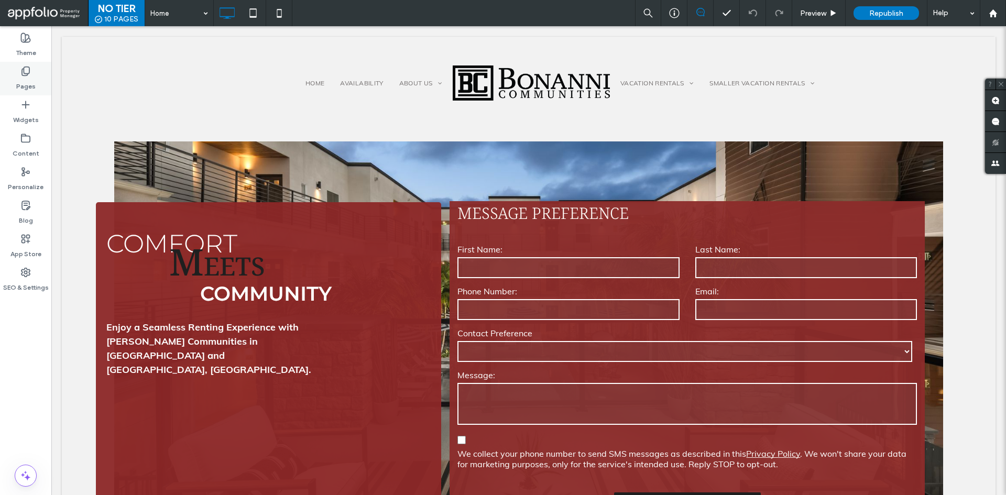
click at [28, 75] on icon at bounding box center [25, 71] width 10 height 10
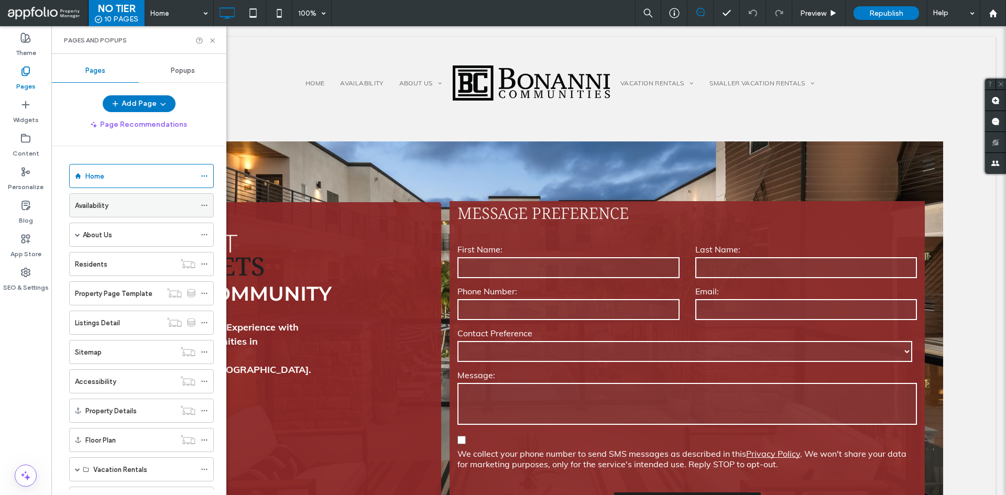
click at [106, 214] on div "Availability" at bounding box center [135, 205] width 121 height 23
click at [212, 39] on use at bounding box center [212, 40] width 4 height 4
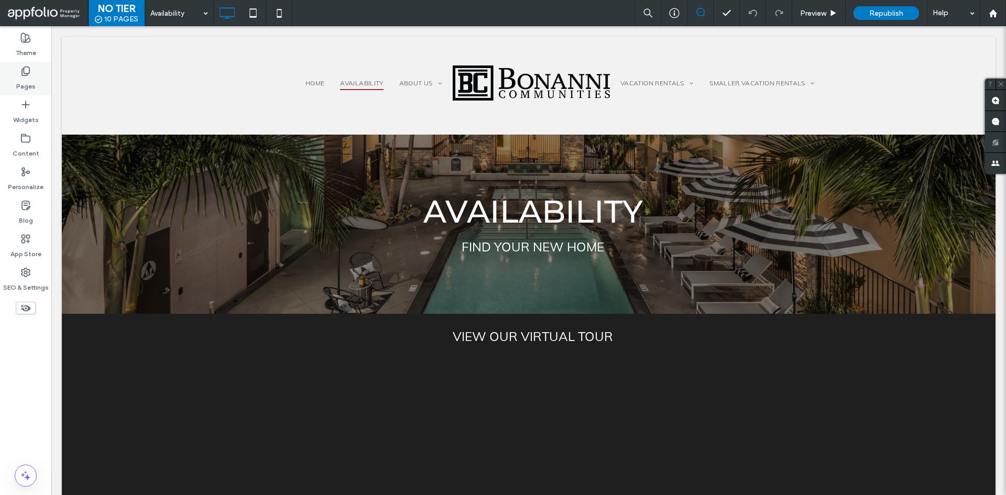
click at [12, 73] on div "Pages" at bounding box center [25, 79] width 51 height 34
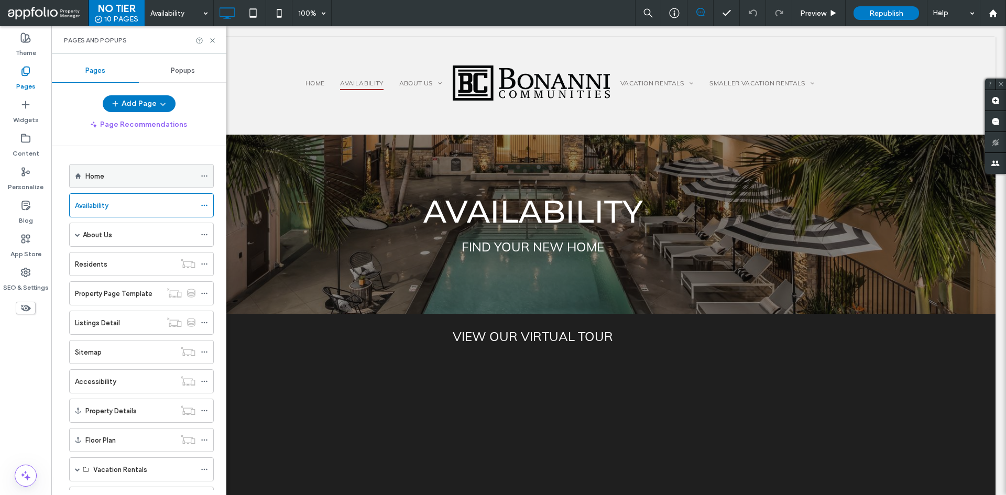
click at [143, 178] on div "Home" at bounding box center [140, 176] width 110 height 11
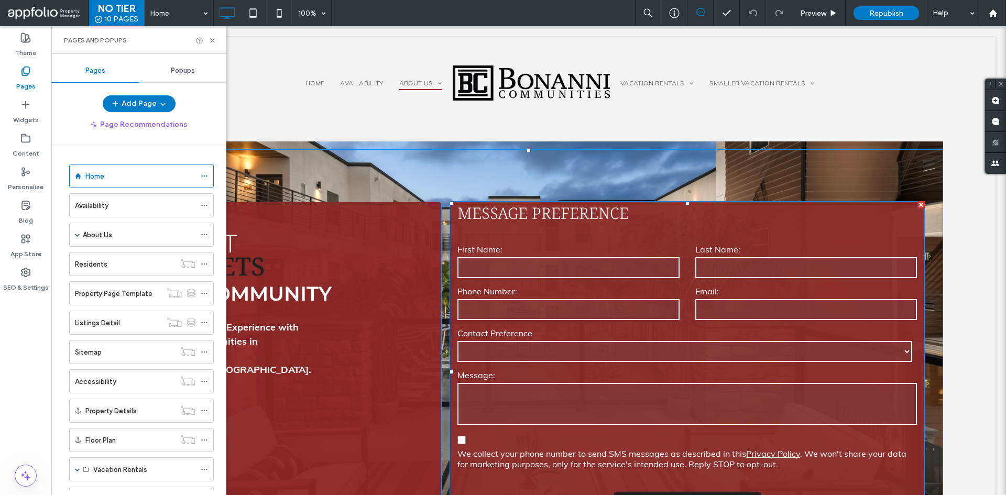
click at [576, 238] on form "**********" at bounding box center [687, 386] width 475 height 312
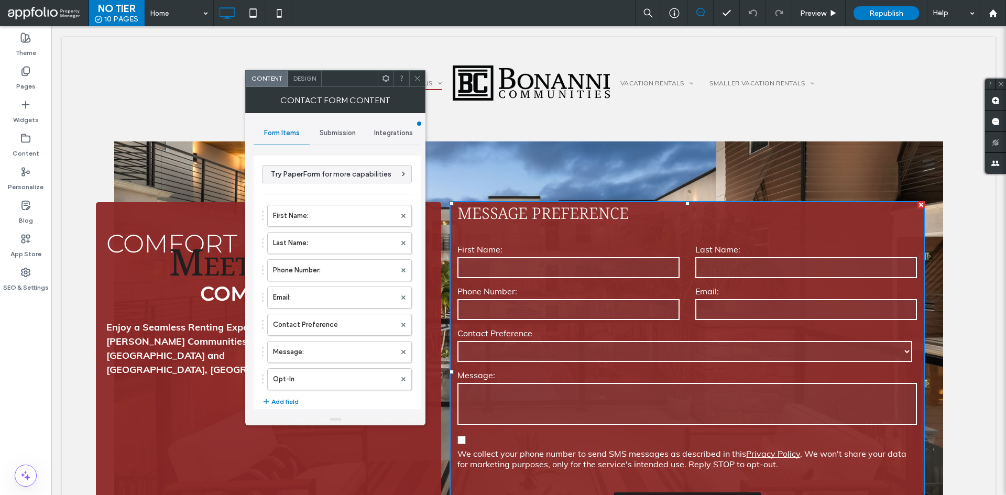
click at [339, 134] on span "Submission" at bounding box center [338, 133] width 36 height 8
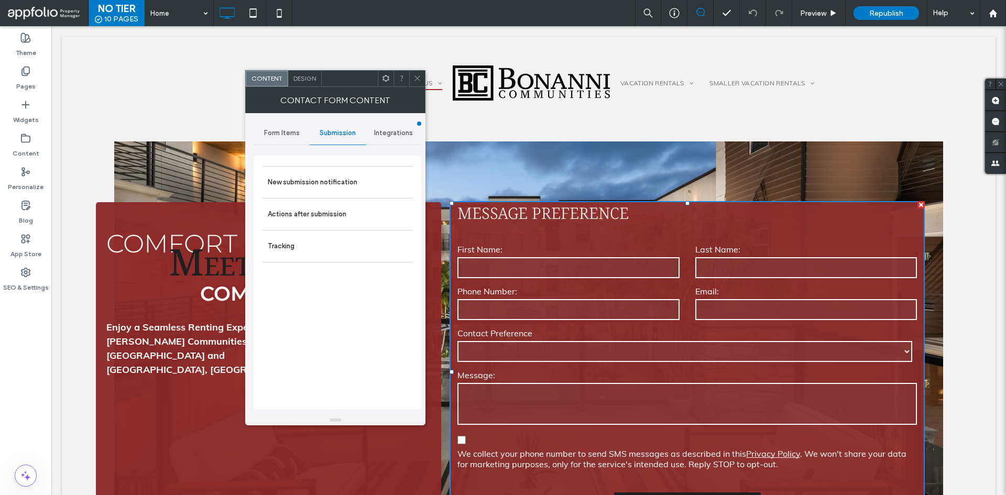
click at [418, 81] on icon at bounding box center [417, 78] width 8 height 8
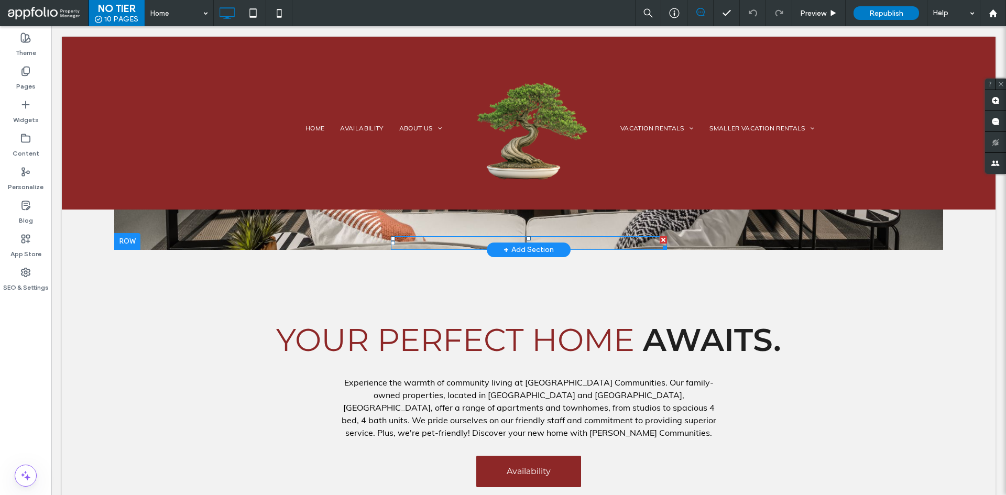
scroll to position [472, 0]
